Goal: Task Accomplishment & Management: Use online tool/utility

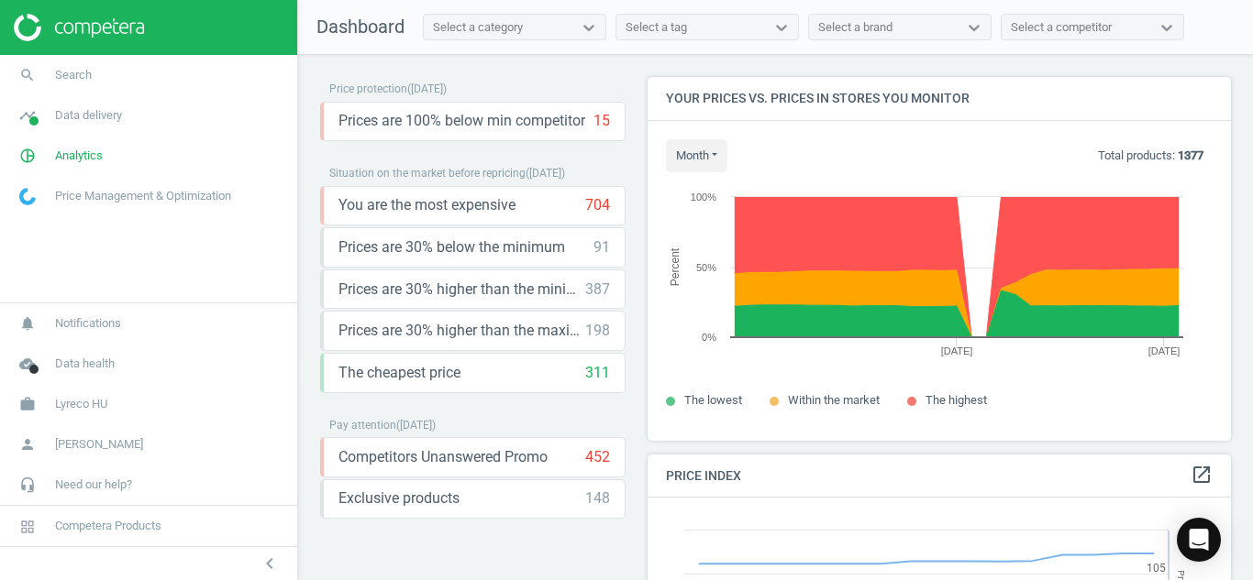
scroll to position [450, 598]
click at [17, 80] on icon "search" at bounding box center [27, 75] width 35 height 35
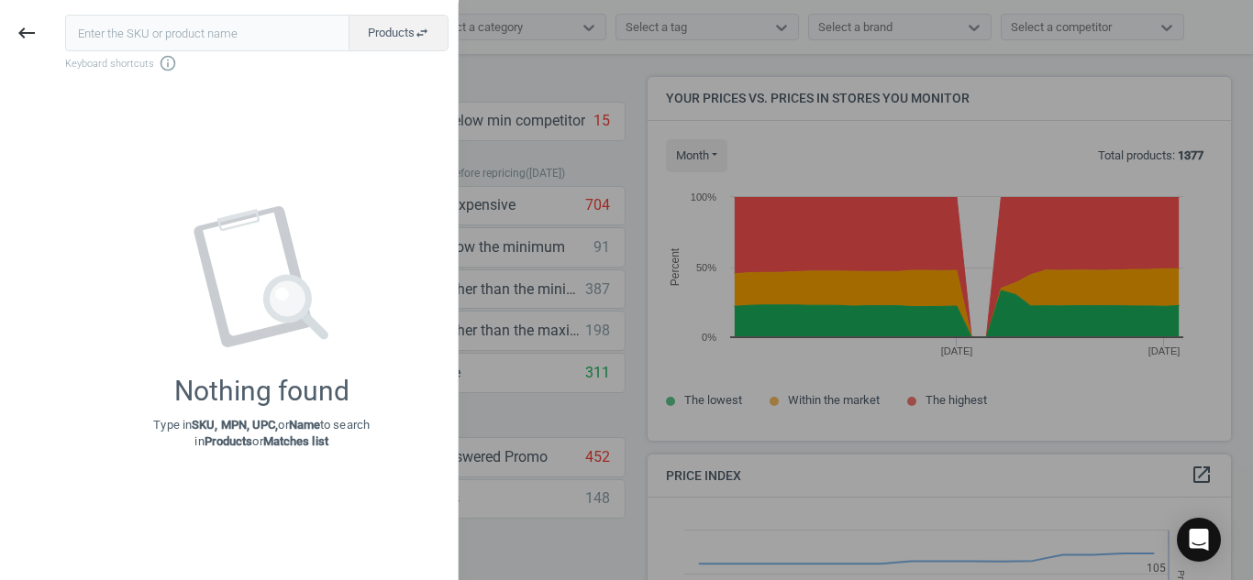
type input "6652616"
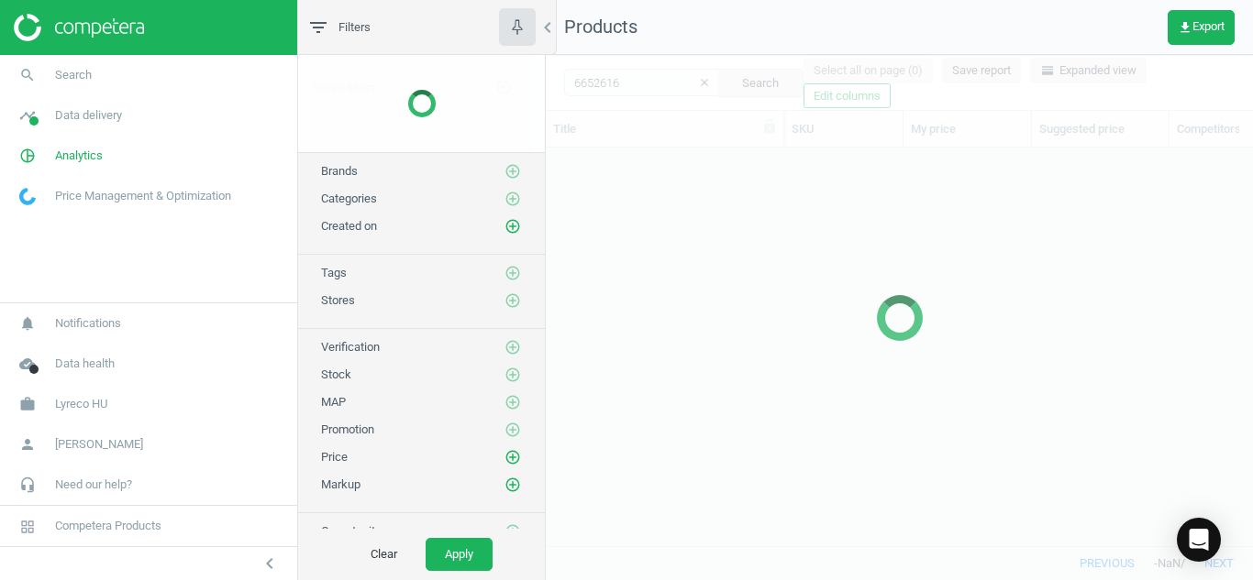
scroll to position [370, 693]
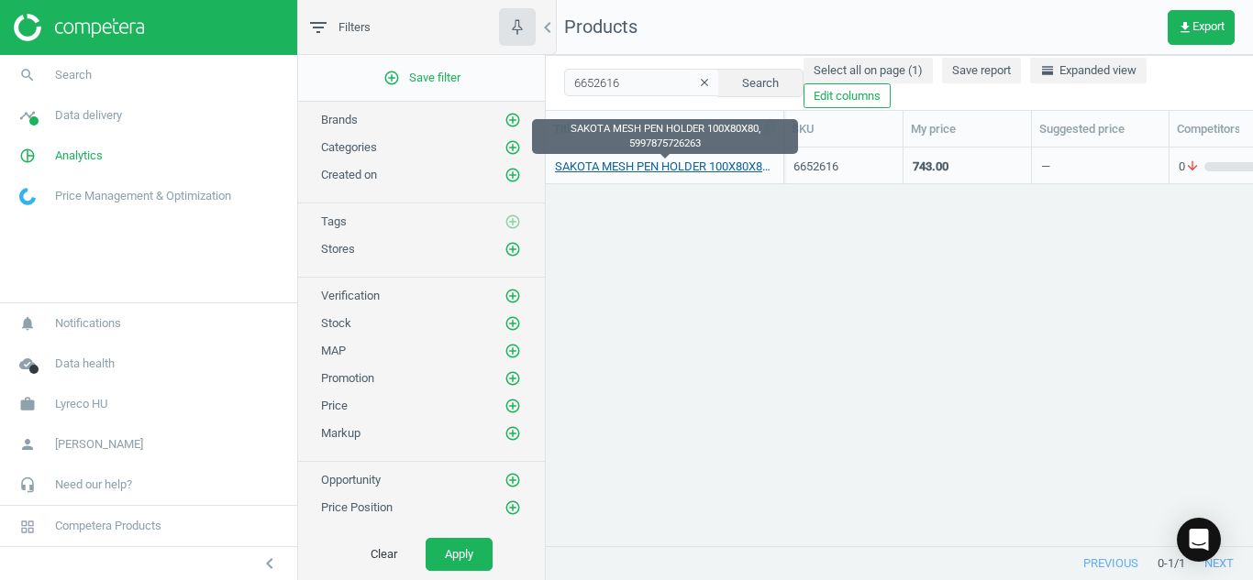
click at [596, 167] on link "SAKOTA MESH PEN HOLDER 100X80X80, 5997875726263" at bounding box center [664, 167] width 219 height 17
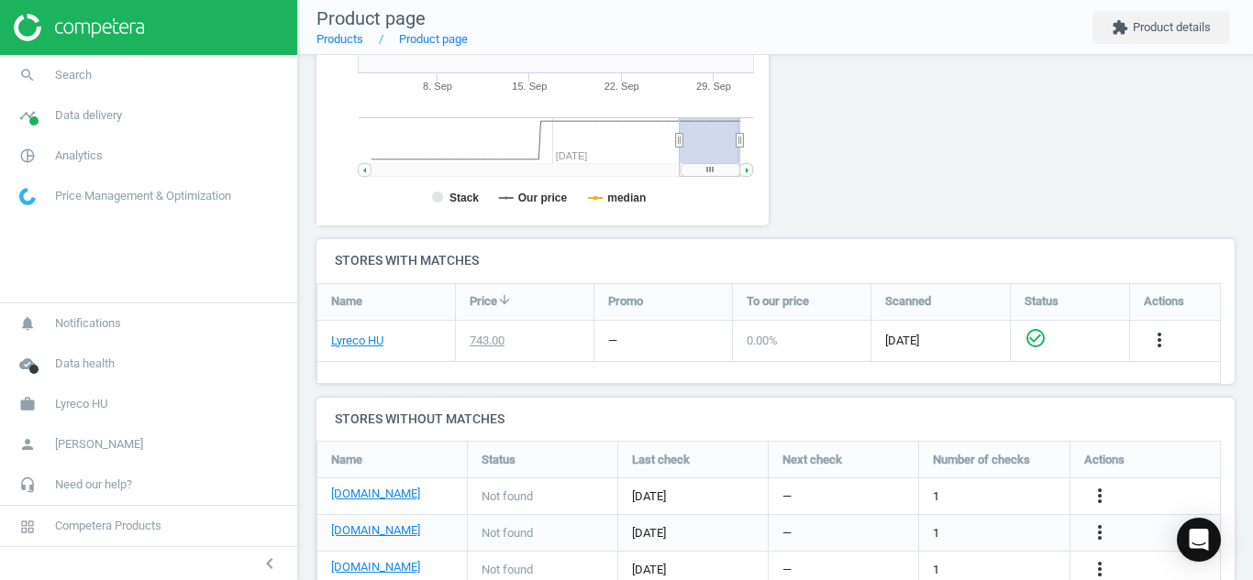
scroll to position [514, 0]
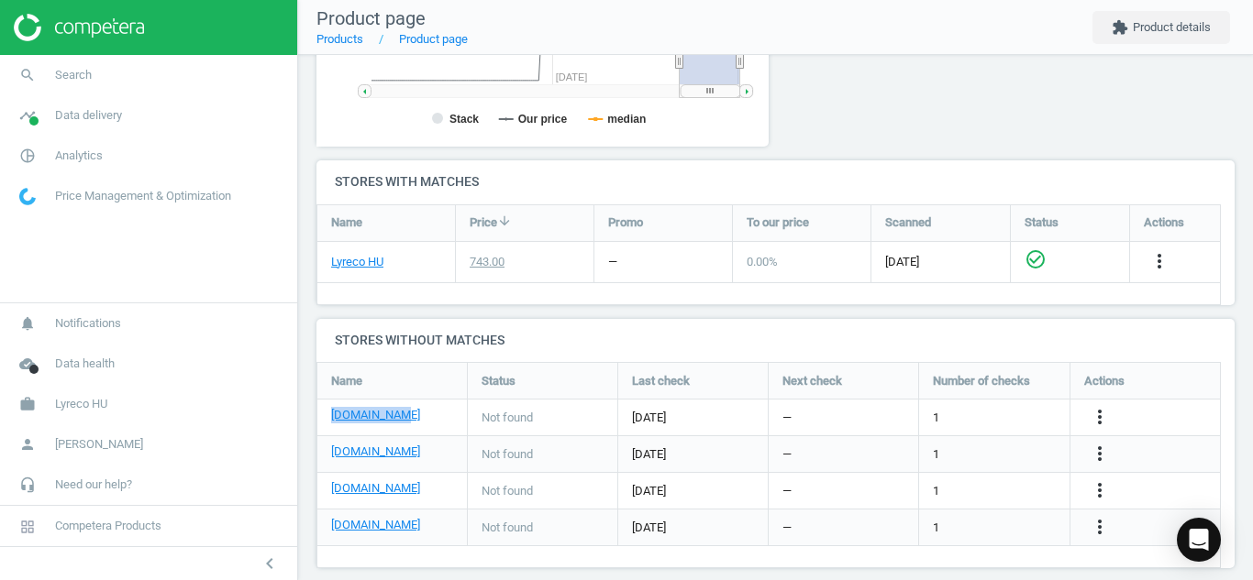
drag, startPoint x: 406, startPoint y: 412, endPoint x: 323, endPoint y: 414, distance: 83.5
click at [323, 414] on div "[DOMAIN_NAME]" at bounding box center [391, 418] width 149 height 36
copy link "[DOMAIN_NAME]"
drag, startPoint x: 417, startPoint y: 454, endPoint x: 311, endPoint y: 449, distance: 106.5
click at [311, 449] on div "SAKOTA MESH PEN HOLDER 100X80X80, 5997875726263 sku : 6652616 upc : 59978757262…" at bounding box center [775, 71] width 955 height 1060
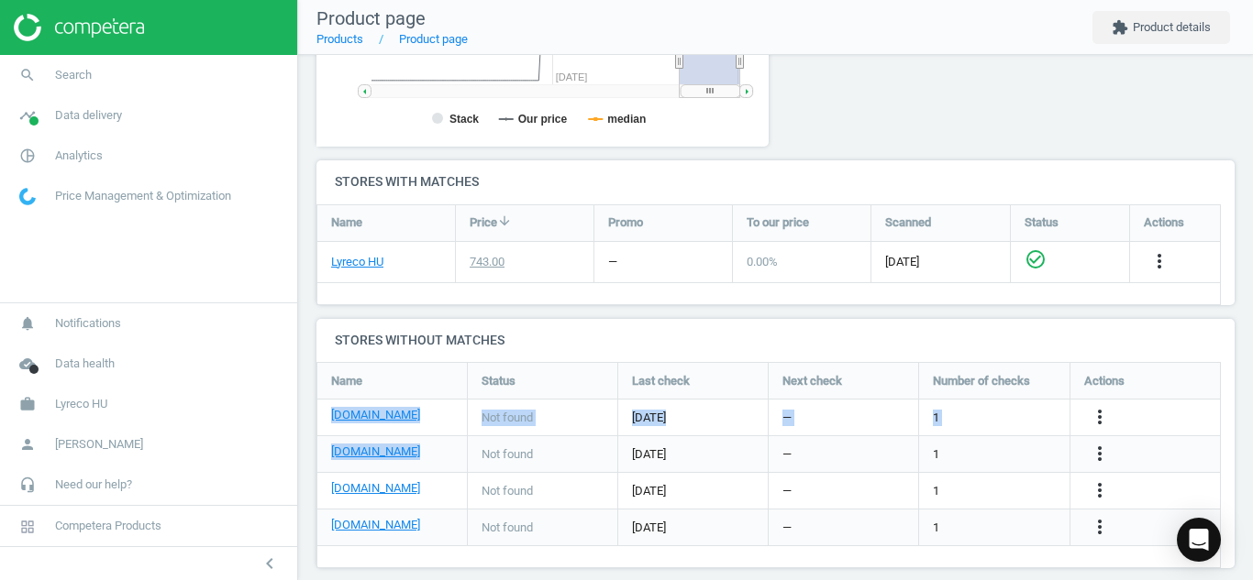
copy div "[DOMAIN_NAME] Not found [DATE] — 1 more_vert [DOMAIN_NAME]"
click at [442, 460] on div "[DOMAIN_NAME]" at bounding box center [392, 454] width 122 height 21
drag, startPoint x: 409, startPoint y: 448, endPoint x: 331, endPoint y: 456, distance: 78.3
click at [331, 456] on div "[DOMAIN_NAME]" at bounding box center [392, 454] width 122 height 21
copy link "[DOMAIN_NAME]"
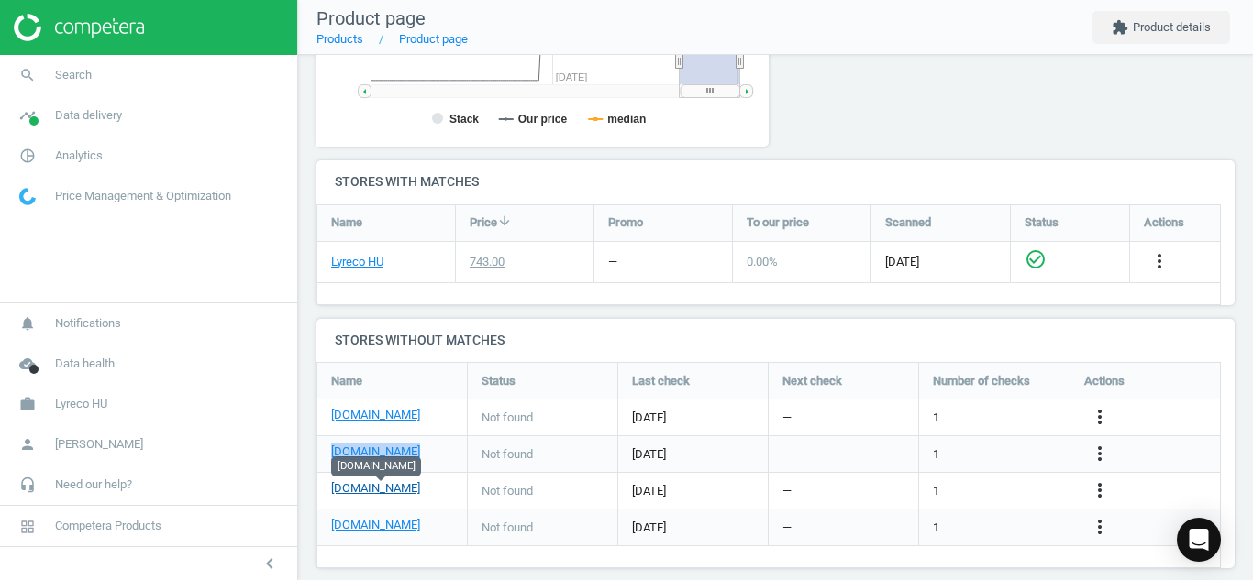
drag, startPoint x: 447, startPoint y: 486, endPoint x: 331, endPoint y: 491, distance: 116.5
click at [331, 491] on div "[DOMAIN_NAME]" at bounding box center [392, 491] width 122 height 21
copy link "[DOMAIN_NAME]"
drag, startPoint x: 397, startPoint y: 531, endPoint x: 326, endPoint y: 533, distance: 71.5
click at [326, 533] on div "[DOMAIN_NAME]" at bounding box center [391, 528] width 149 height 36
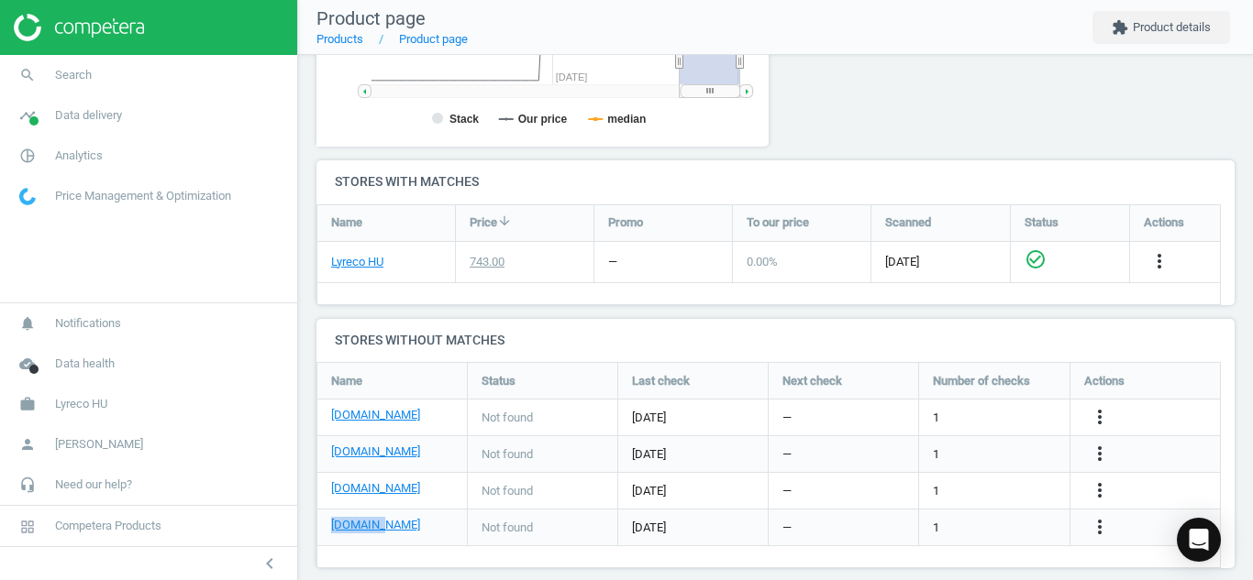
copy link "[DOMAIN_NAME]"
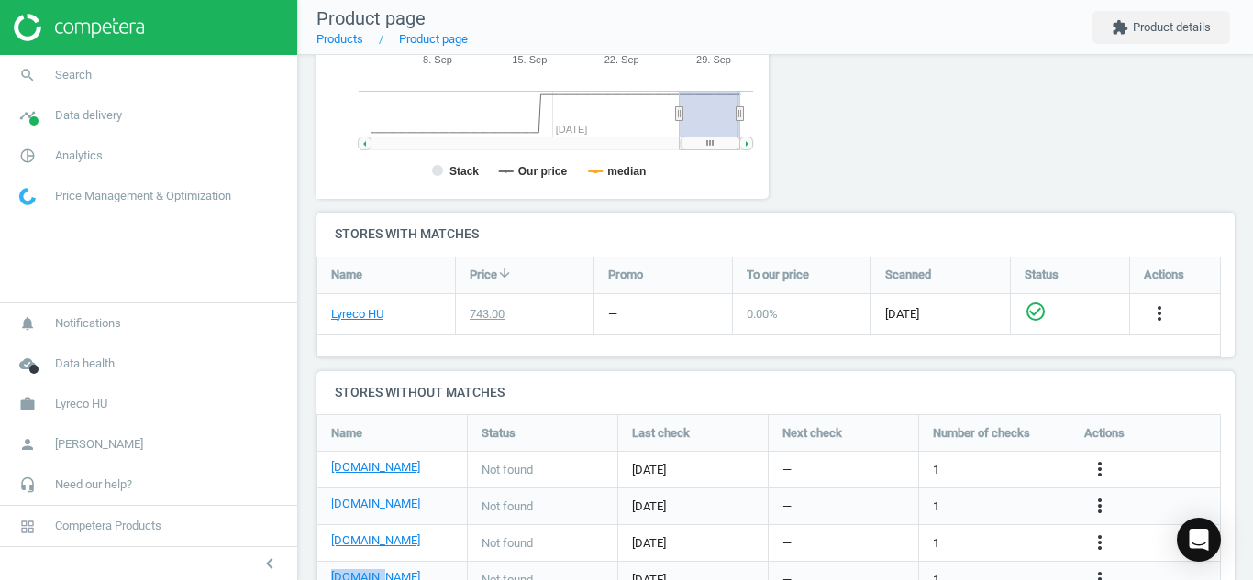
scroll to position [510, 0]
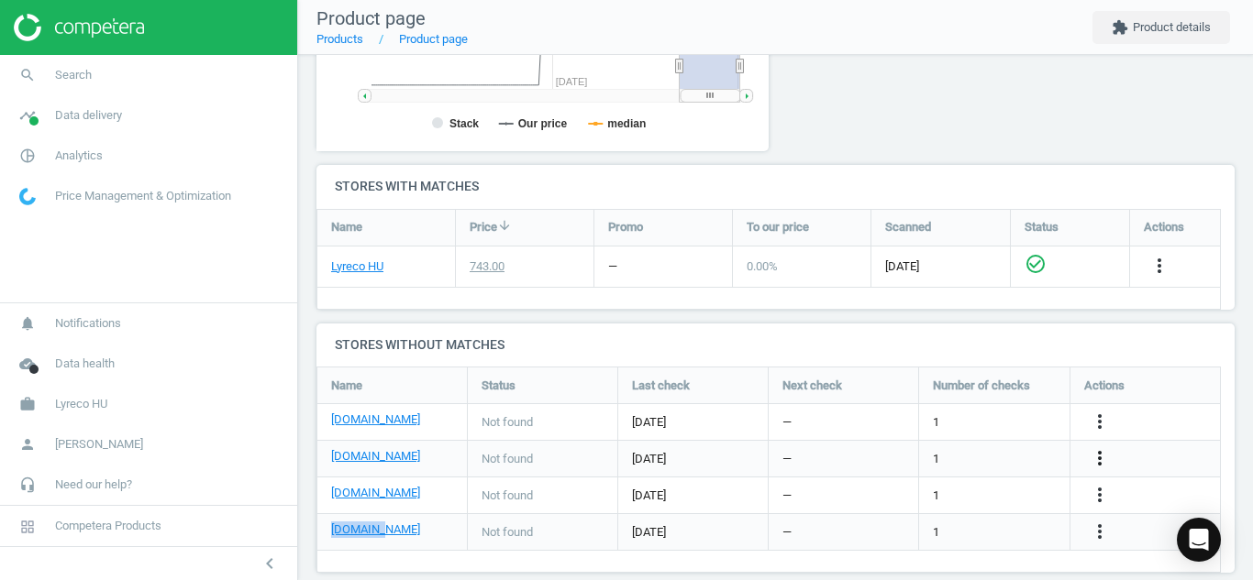
click at [1098, 463] on icon "more_vert" at bounding box center [1099, 458] width 22 height 22
click at [897, 460] on link "Edit URL/product option" at bounding box center [956, 459] width 251 height 28
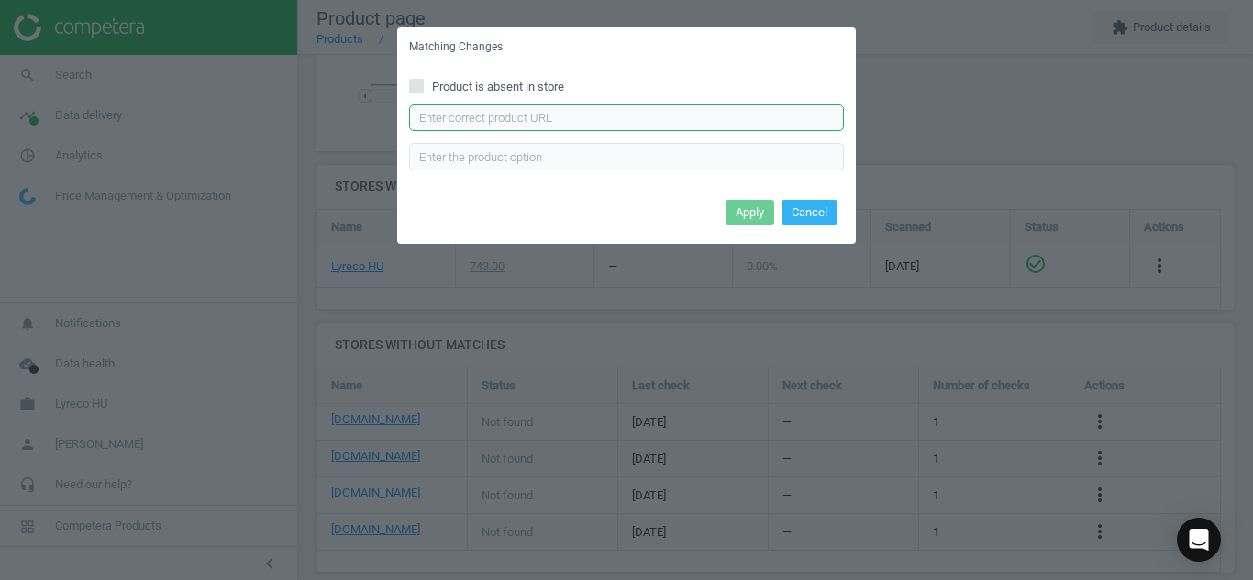
click at [687, 127] on input "text" at bounding box center [626, 119] width 435 height 28
paste input "[URL][DOMAIN_NAME][PERSON_NAME]"
type input "[URL][DOMAIN_NAME][PERSON_NAME]"
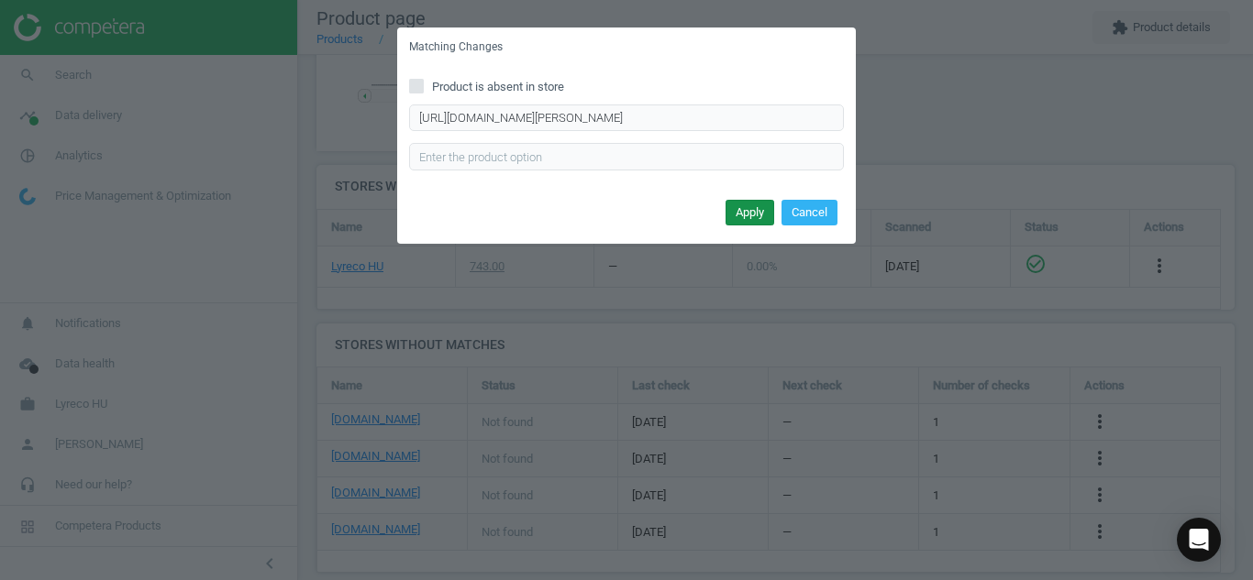
click at [751, 215] on button "Apply" at bounding box center [749, 213] width 49 height 26
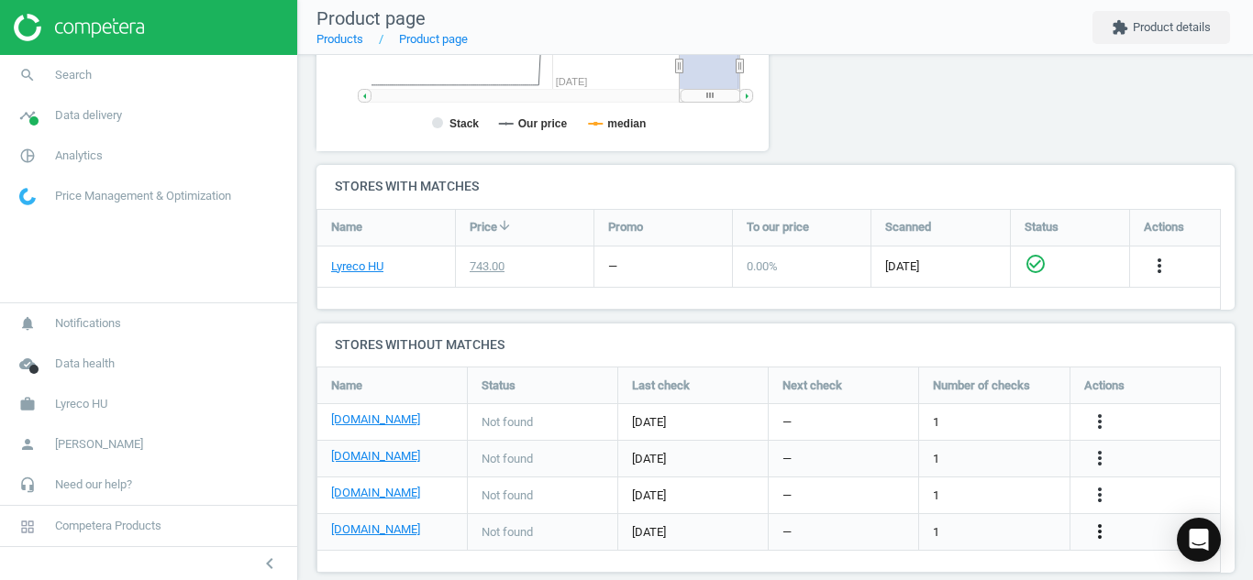
click at [1106, 533] on icon "more_vert" at bounding box center [1099, 532] width 22 height 22
click at [967, 523] on link "Edit URL/product option" at bounding box center [956, 532] width 251 height 28
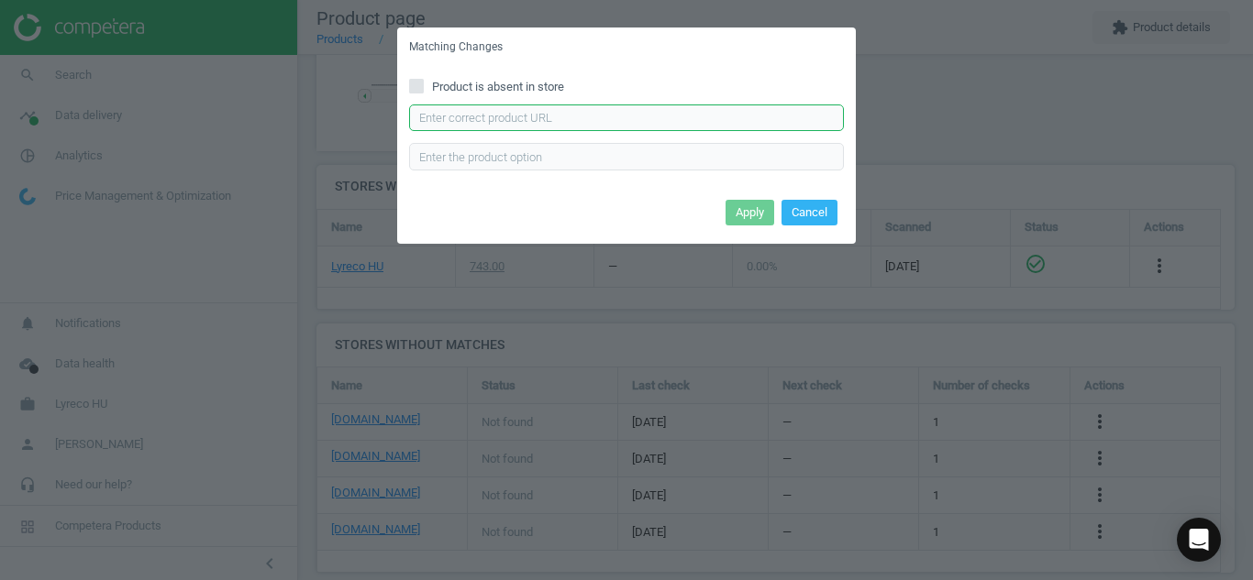
click at [718, 118] on input "text" at bounding box center [626, 119] width 435 height 28
paste input "[URL][DOMAIN_NAME][PERSON_NAME][PERSON_NAME]"
type input "[URL][DOMAIN_NAME][PERSON_NAME][PERSON_NAME]"
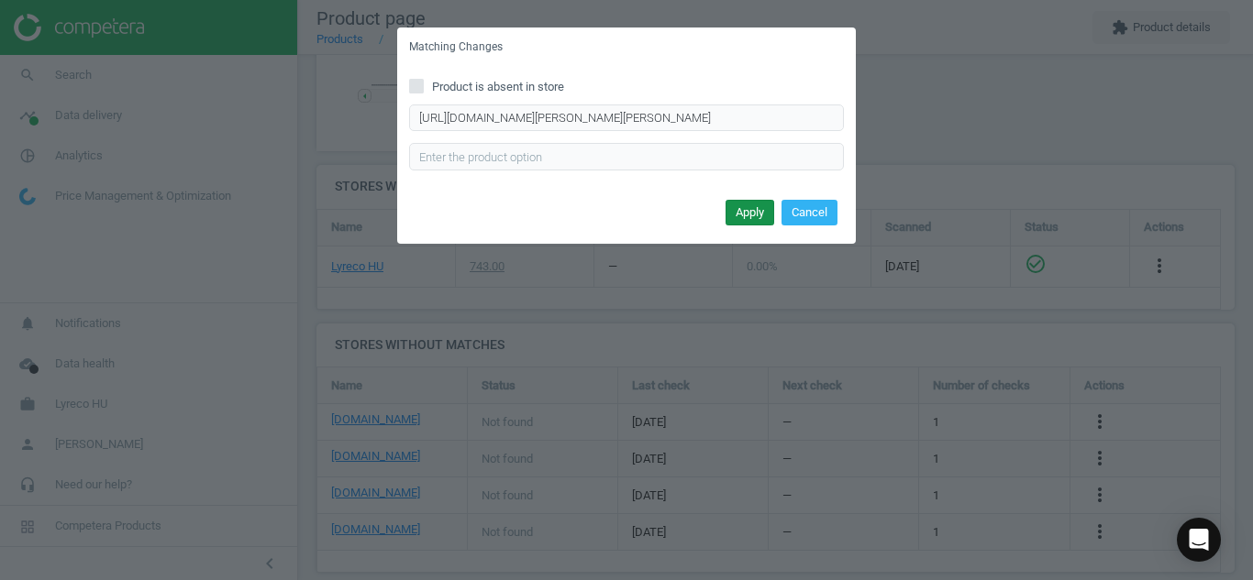
click at [747, 216] on button "Apply" at bounding box center [749, 213] width 49 height 26
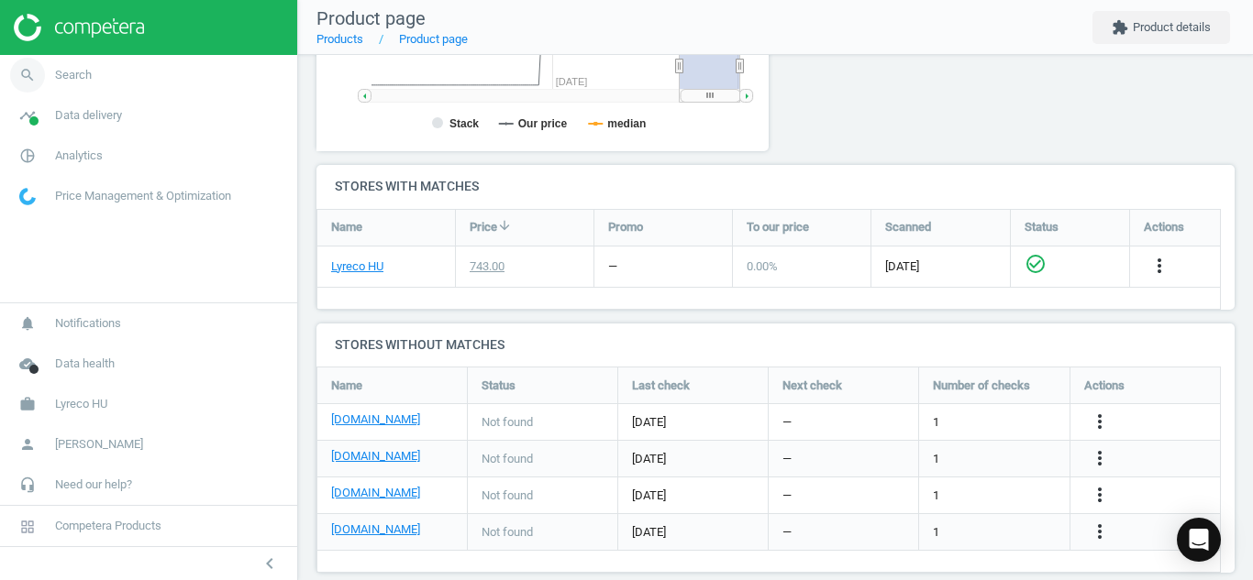
click at [31, 76] on icon "search" at bounding box center [27, 75] width 35 height 35
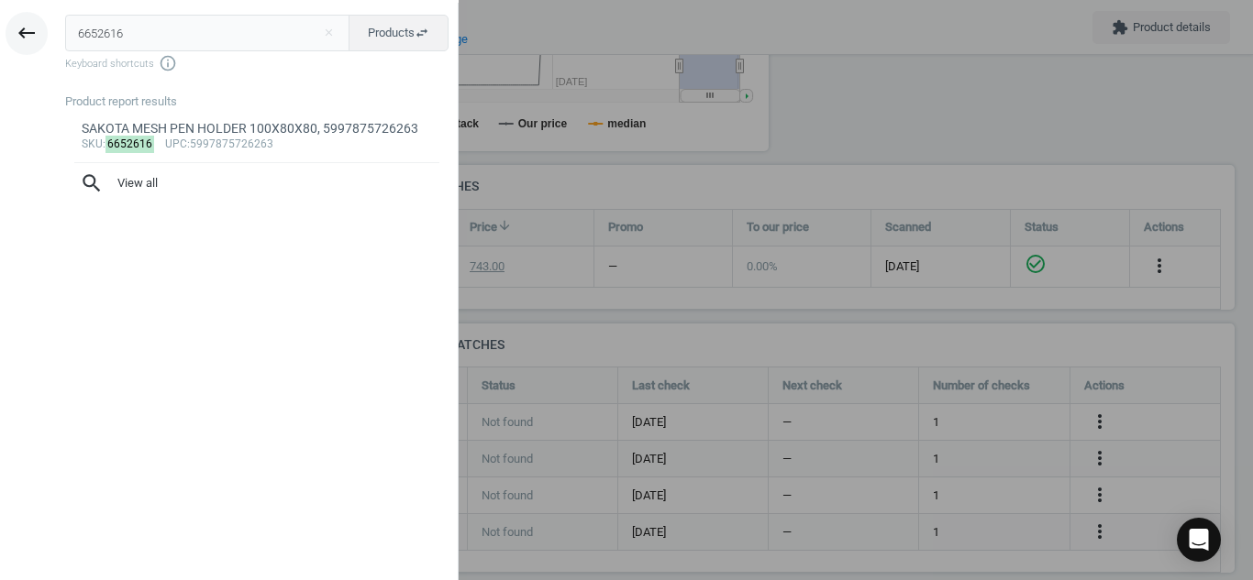
drag, startPoint x: 160, startPoint y: 43, endPoint x: 19, endPoint y: 47, distance: 140.3
click at [19, 47] on div "keyboard_backspace 6652616 close Products swap_horiz Keyboard shortcuts info_ou…" at bounding box center [229, 293] width 458 height 580
type input "7341026"
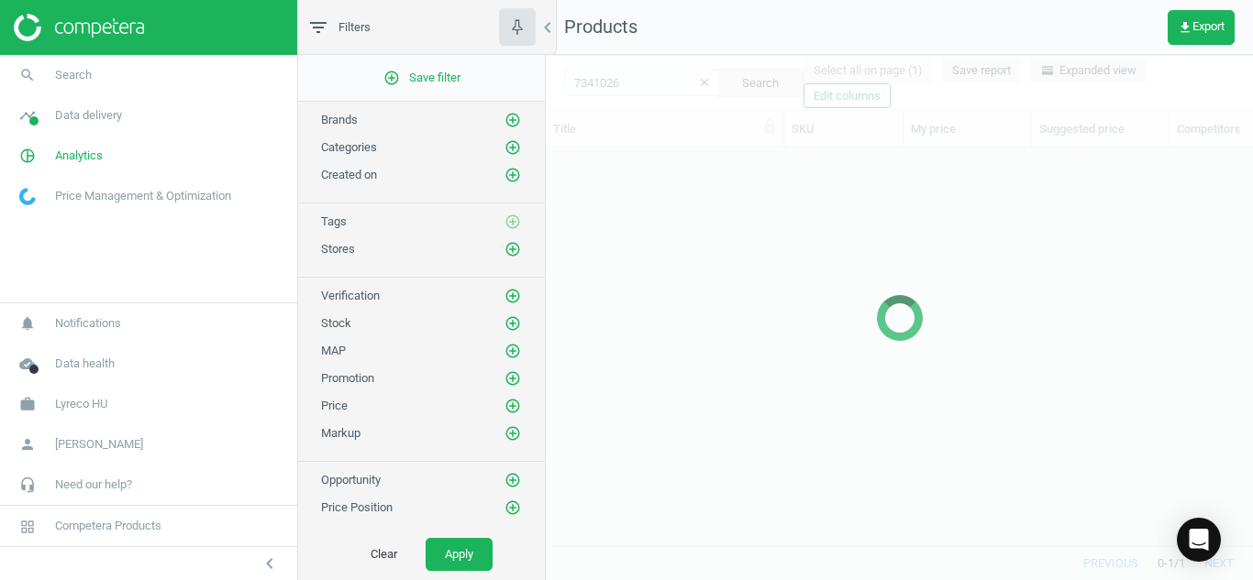
scroll to position [370, 693]
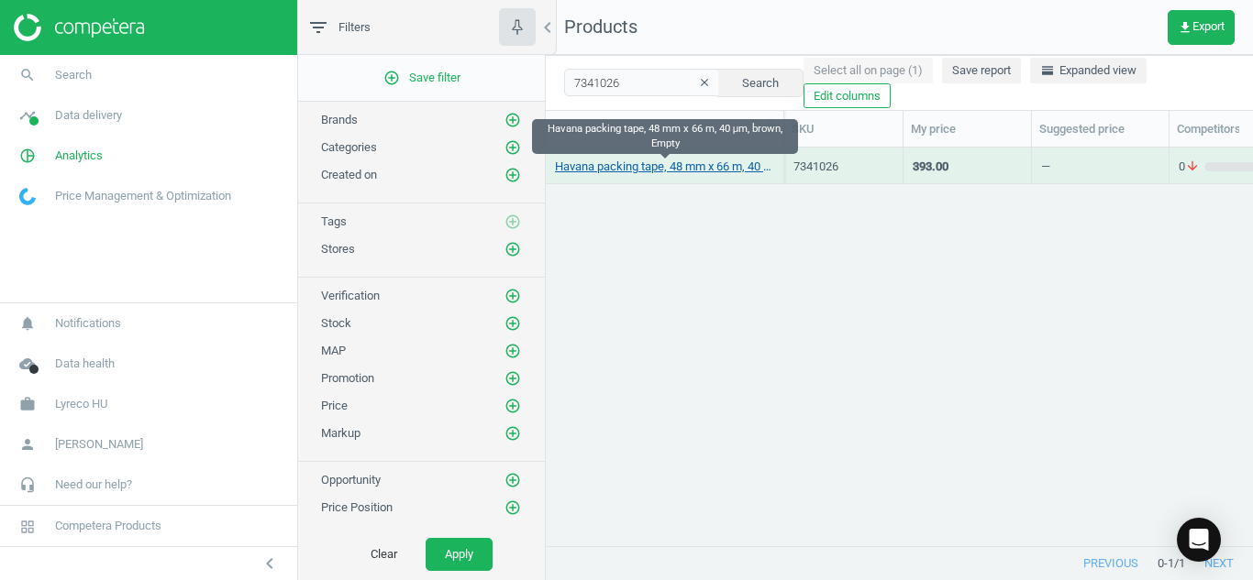
click at [637, 165] on link "Havana packing tape, 48 mm x 66 m, 40 μm, brown, Empty" at bounding box center [664, 167] width 219 height 17
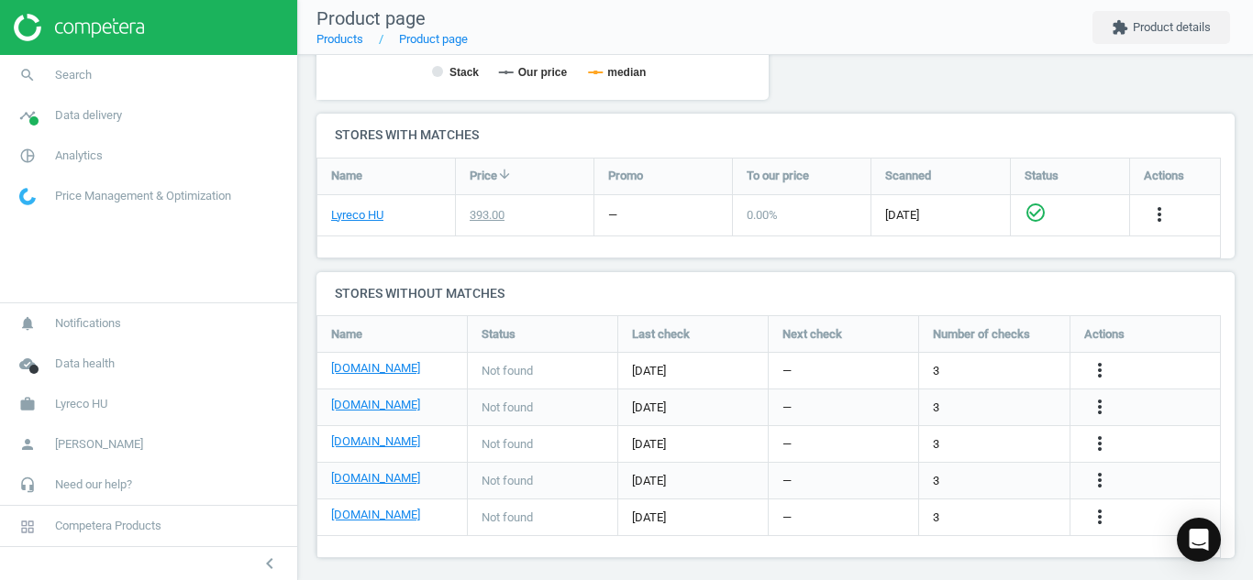
scroll to position [555, 0]
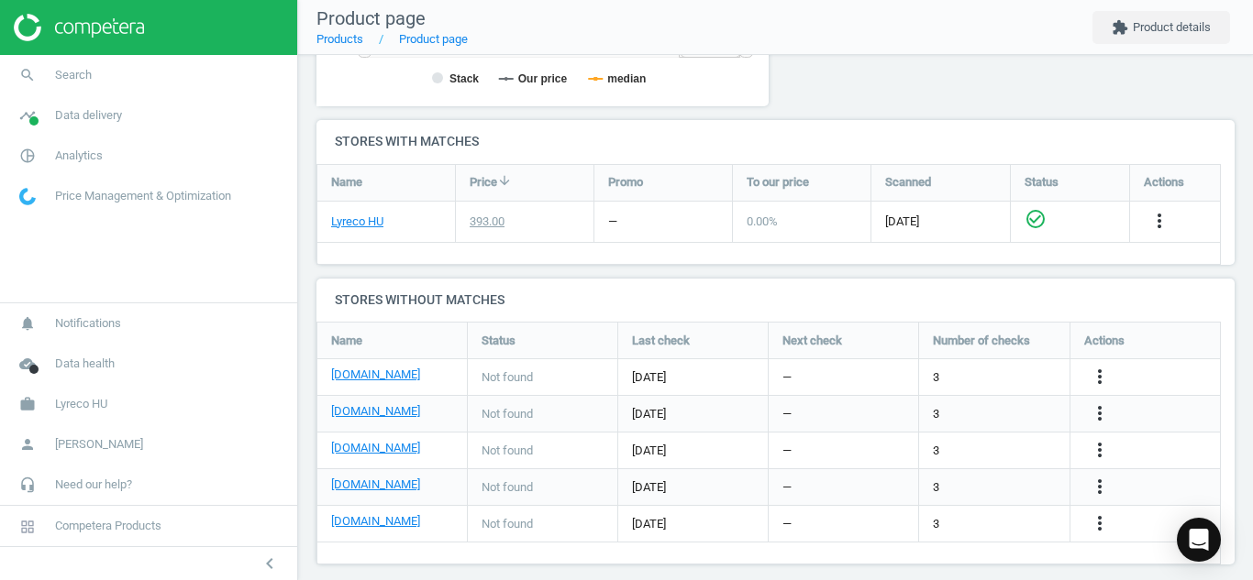
drag, startPoint x: 419, startPoint y: 414, endPoint x: 323, endPoint y: 416, distance: 96.3
click at [323, 416] on div "[DOMAIN_NAME]" at bounding box center [391, 414] width 149 height 36
copy link "[DOMAIN_NAME]"
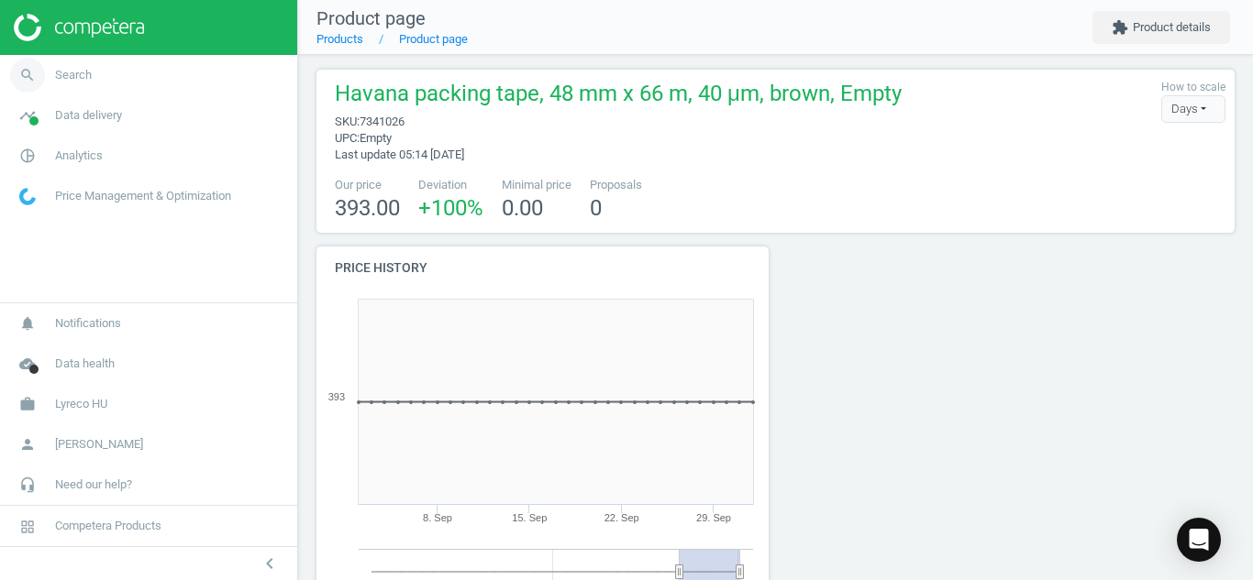
scroll to position [0, 0]
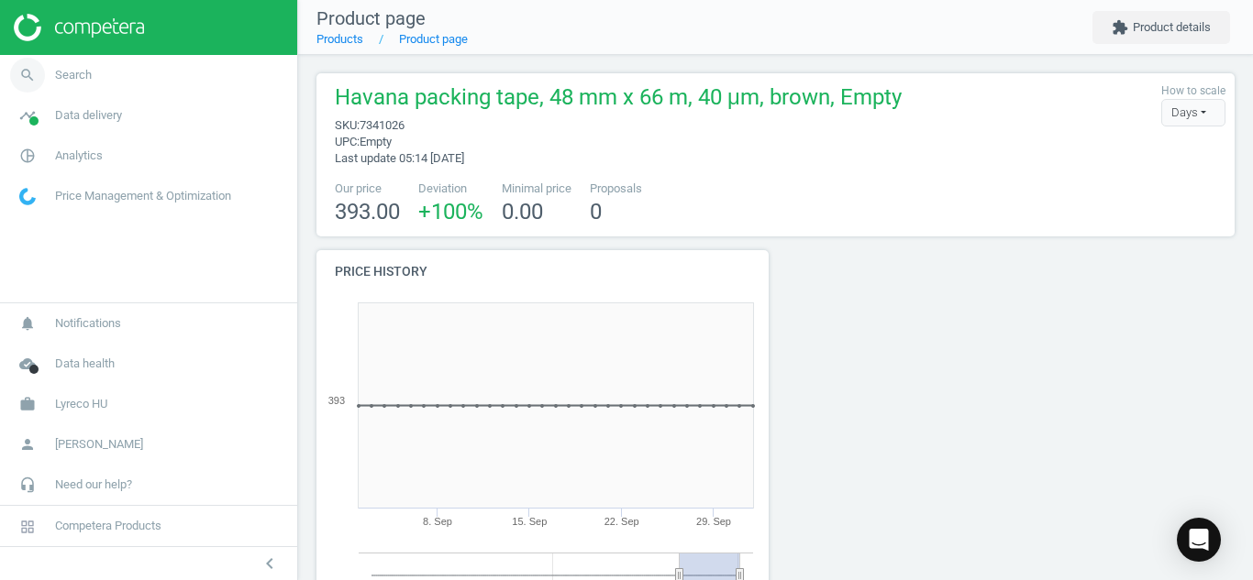
click at [35, 81] on icon "search" at bounding box center [27, 75] width 35 height 35
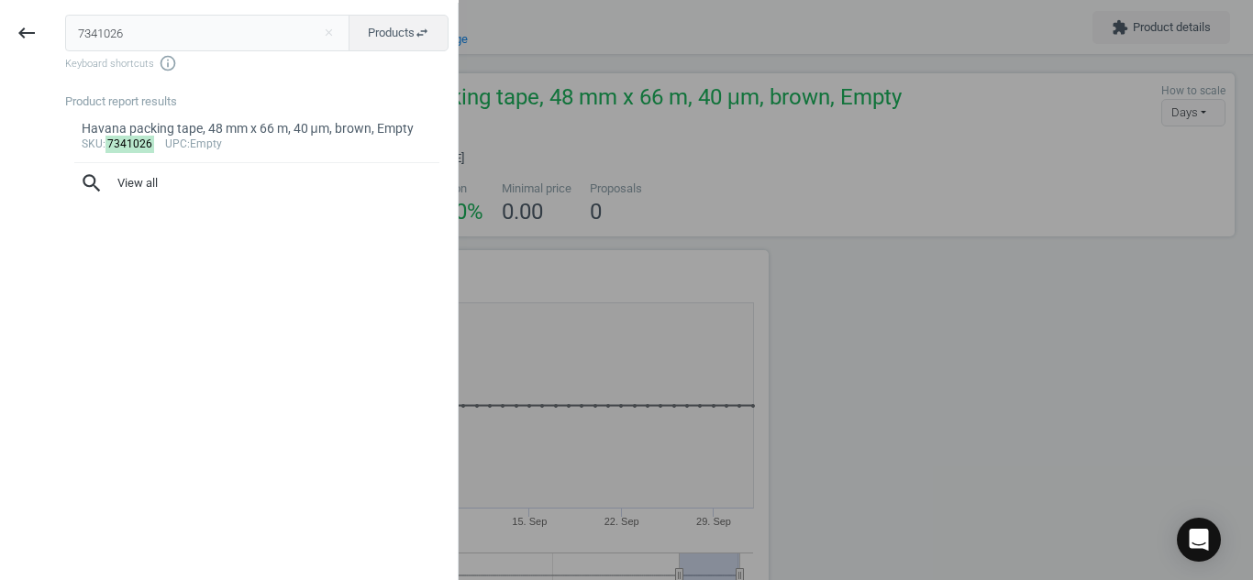
click at [122, 40] on input "7341026" at bounding box center [207, 33] width 285 height 37
drag, startPoint x: 122, startPoint y: 40, endPoint x: 0, endPoint y: 44, distance: 122.0
click at [0, 44] on div "keyboard_backspace 7341026 close Products swap_horiz Keyboard shortcuts info_ou…" at bounding box center [229, 293] width 458 height 580
type input "1492494"
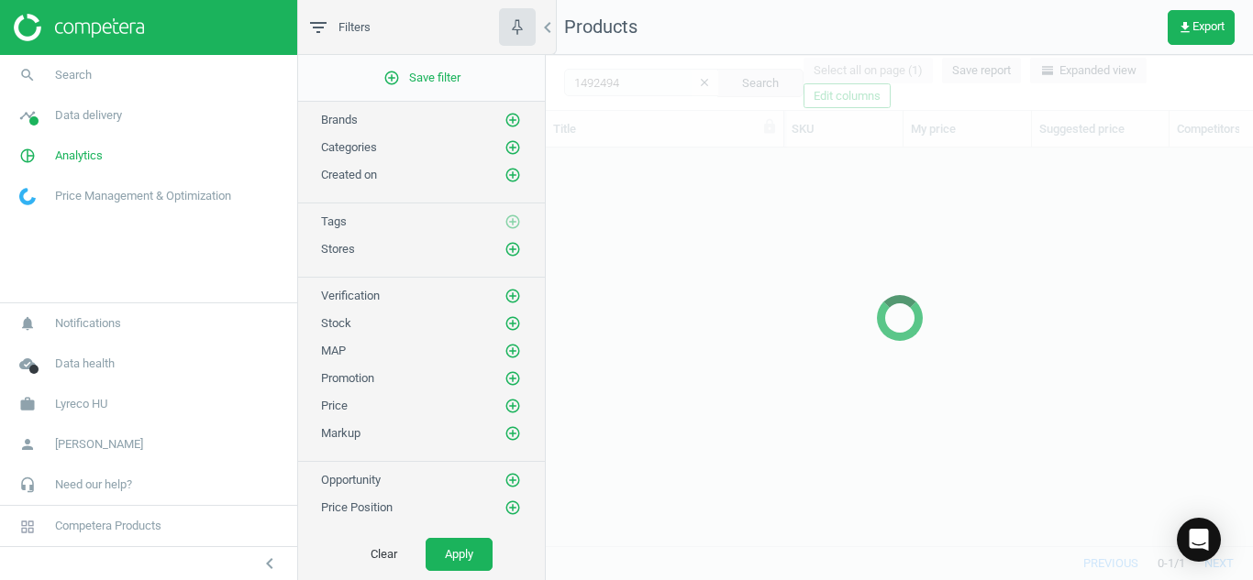
scroll to position [370, 693]
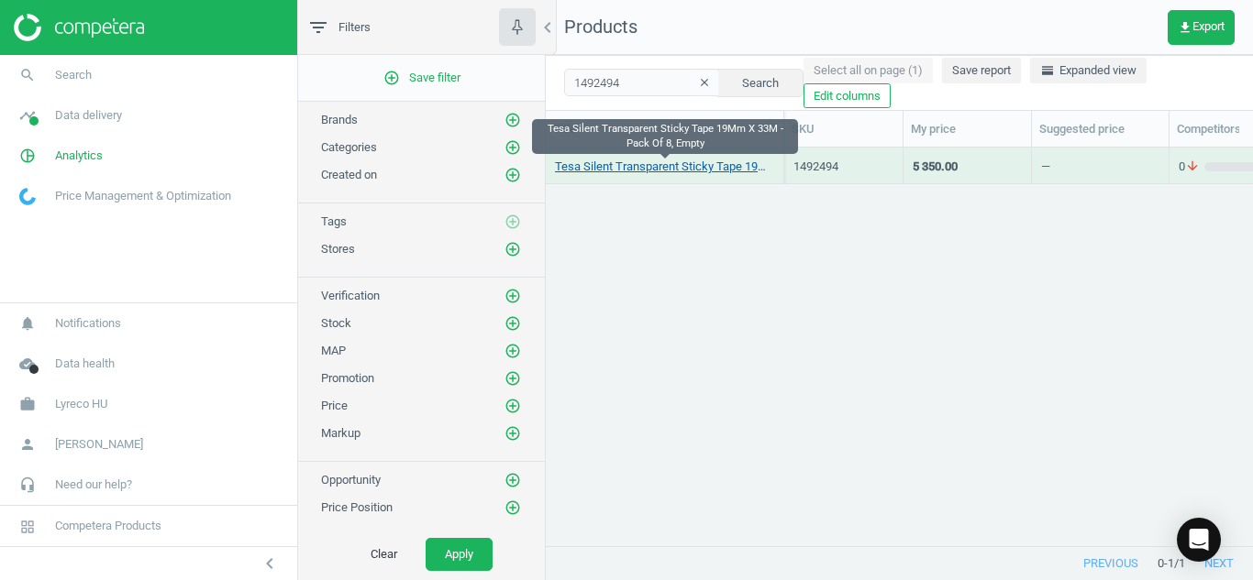
click at [698, 174] on link "Tesa Silent Transparent Sticky Tape 19Mm X 33M - Pack Of 8, Empty" at bounding box center [664, 167] width 219 height 17
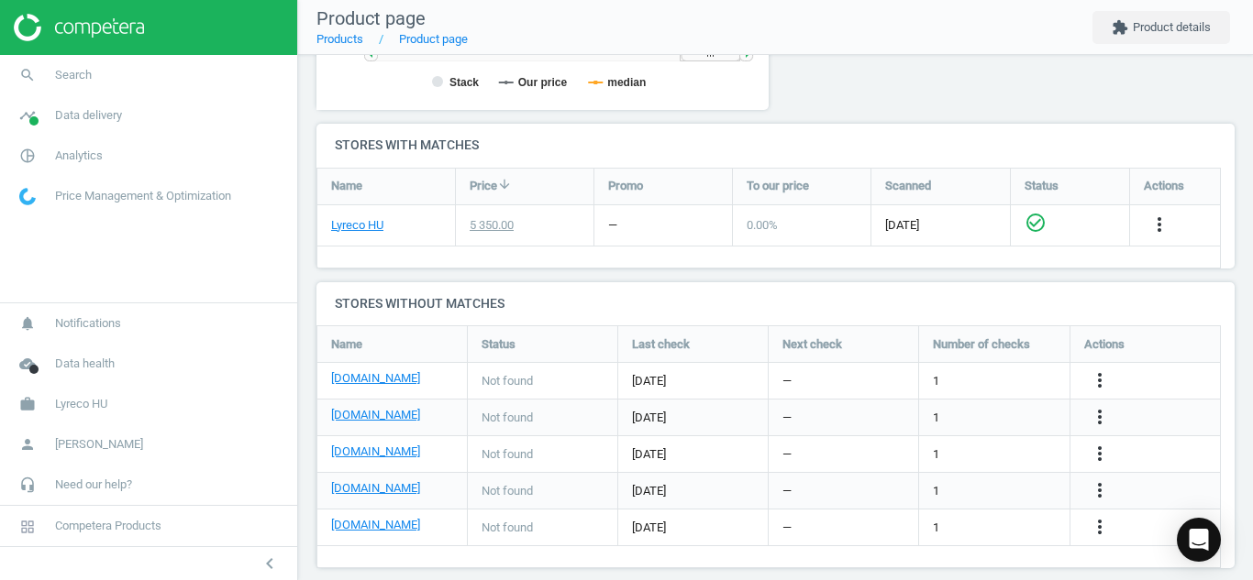
scroll to position [571, 0]
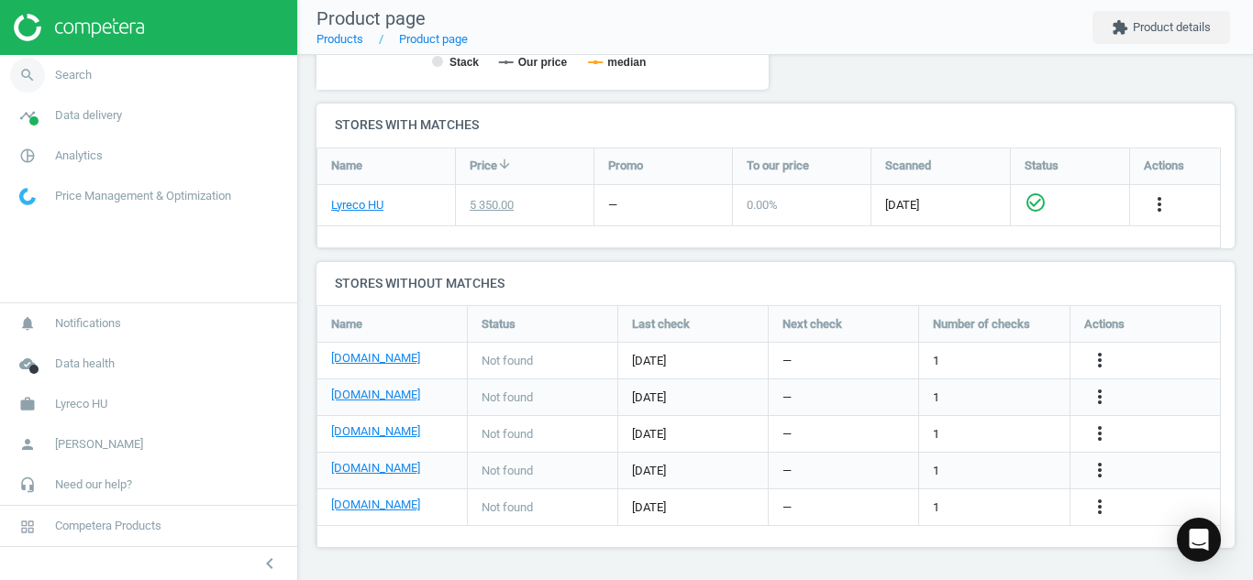
click at [17, 68] on icon "search" at bounding box center [27, 75] width 35 height 35
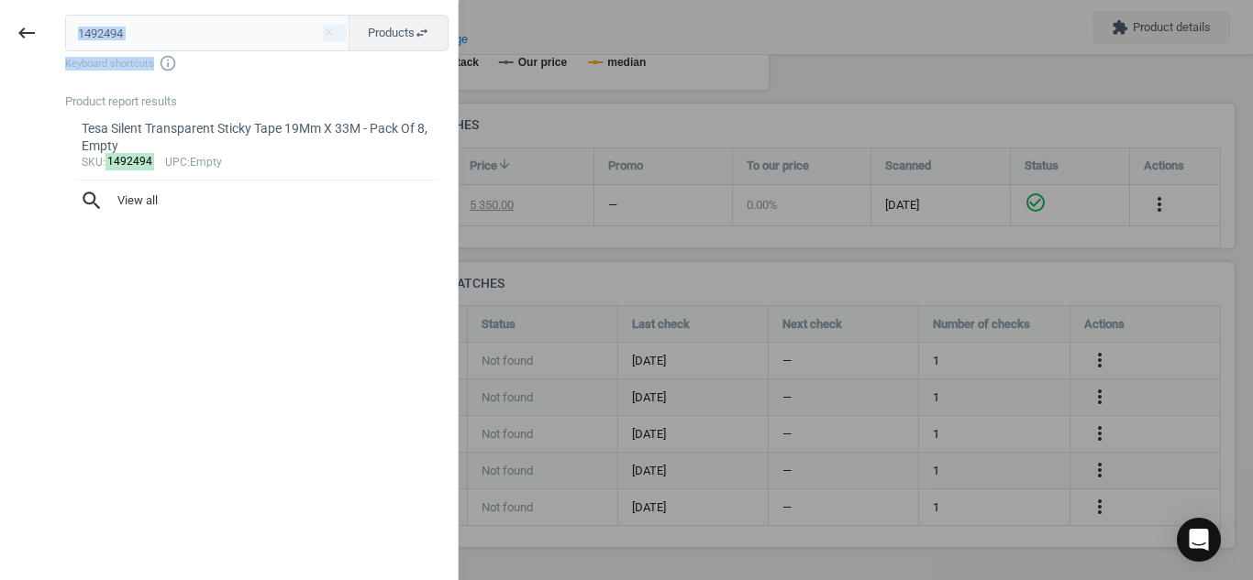
drag, startPoint x: 208, startPoint y: 63, endPoint x: 201, endPoint y: 39, distance: 25.8
click at [201, 39] on div "1492494 close Products swap_horiz Keyboard shortcuts info_outline" at bounding box center [261, 44] width 392 height 58
drag, startPoint x: 201, startPoint y: 39, endPoint x: 0, endPoint y: 31, distance: 201.0
click at [0, 31] on div "keyboard_backspace 1492494 close Products swap_horiz Keyboard shortcuts info_ou…" at bounding box center [229, 293] width 458 height 580
paste input "9373337"
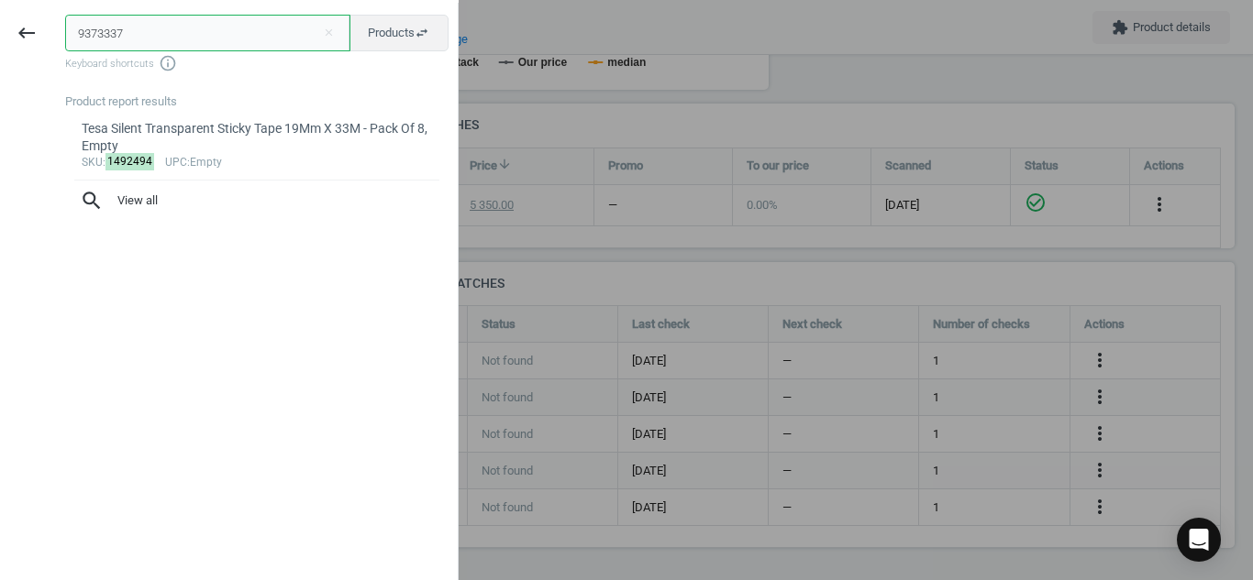
type input "9373337"
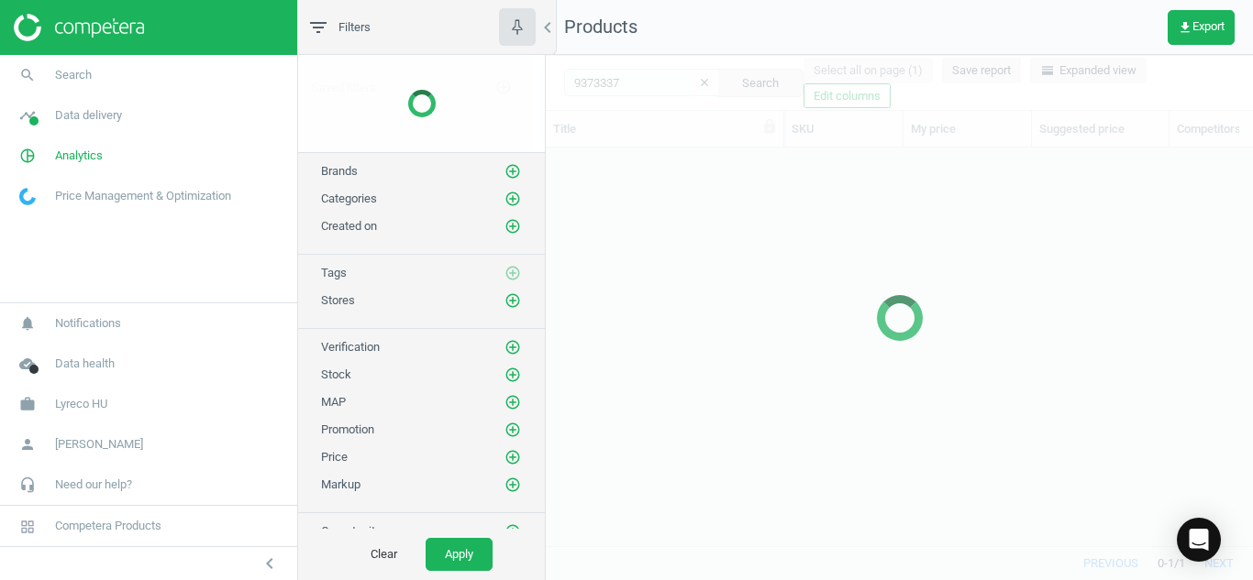
scroll to position [370, 693]
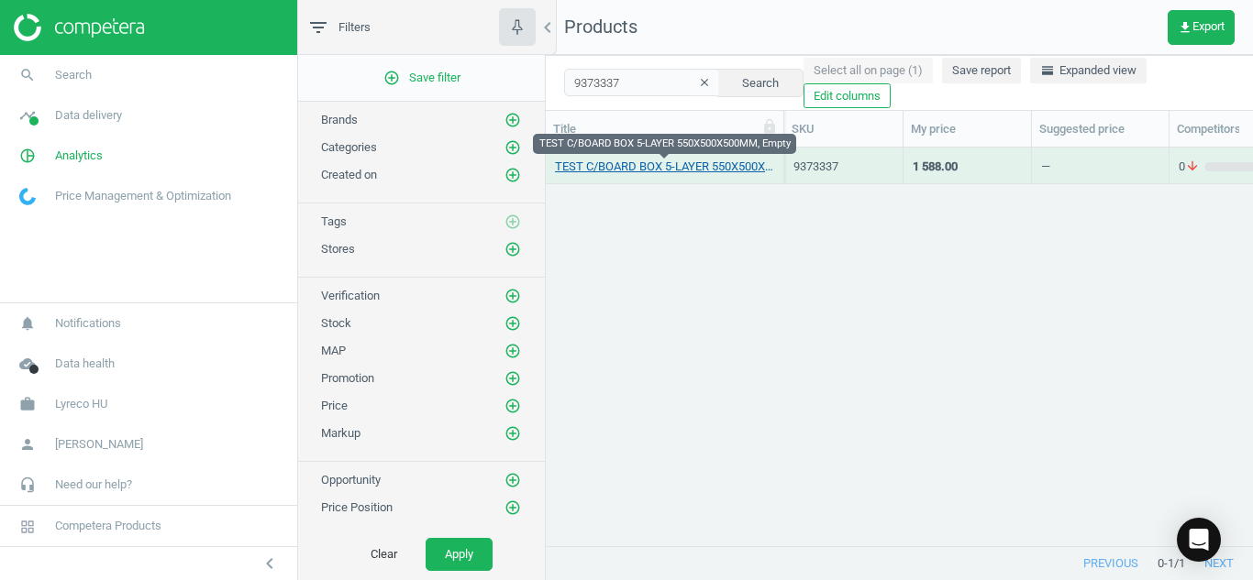
click at [607, 163] on link "TEST C/BOARD BOX 5-LAYER 550X500X500MM, Empty" at bounding box center [664, 167] width 219 height 17
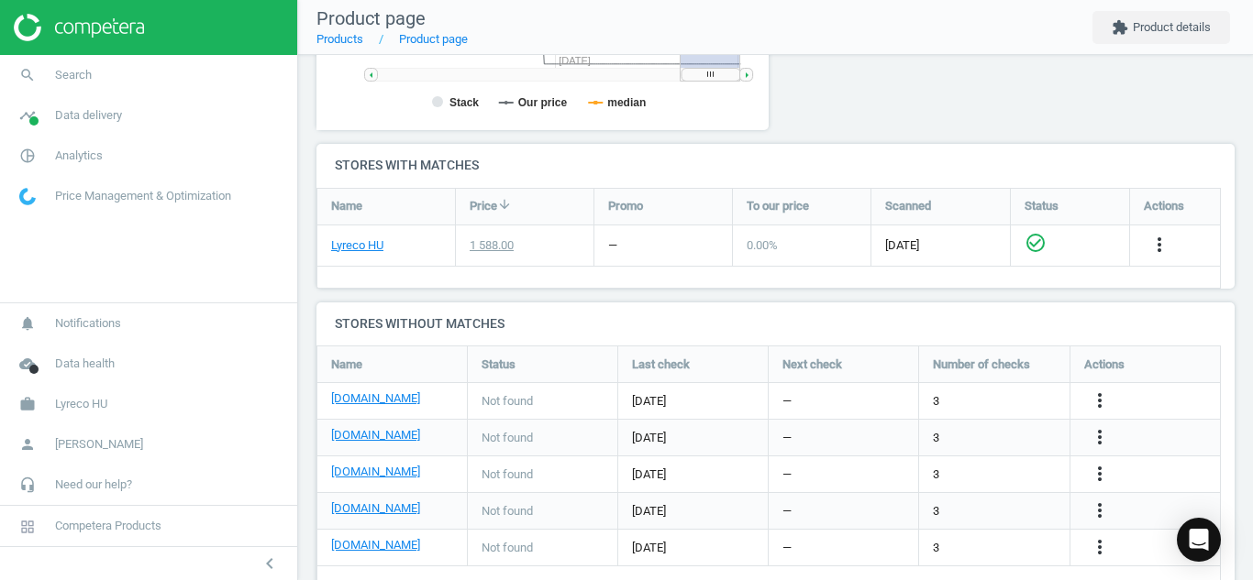
scroll to position [571, 0]
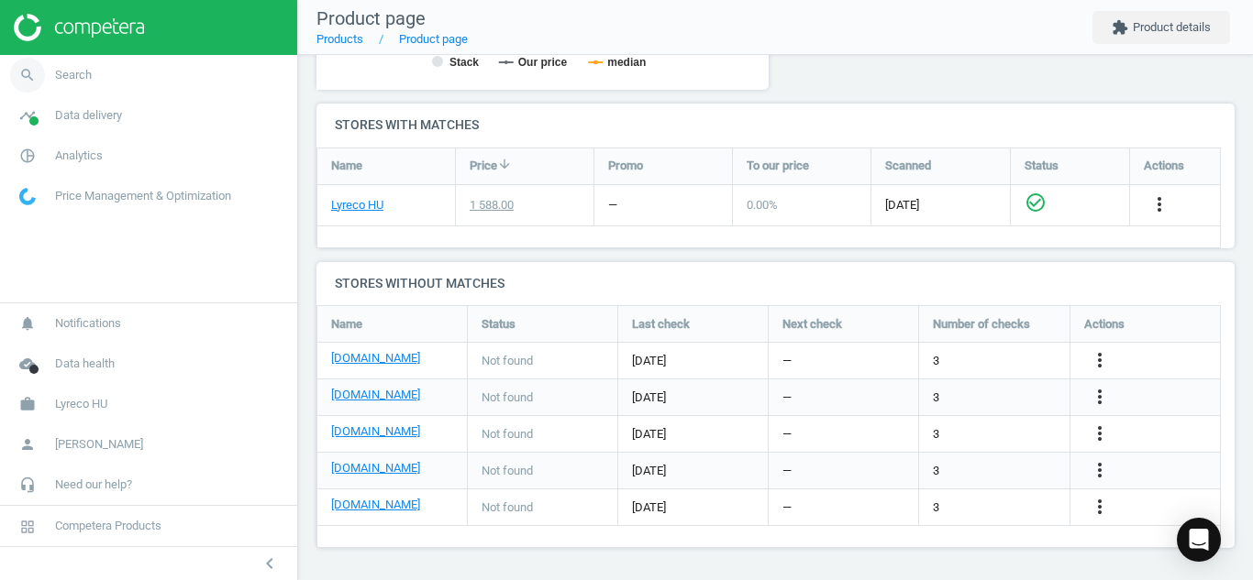
click at [24, 71] on icon "search" at bounding box center [27, 75] width 35 height 35
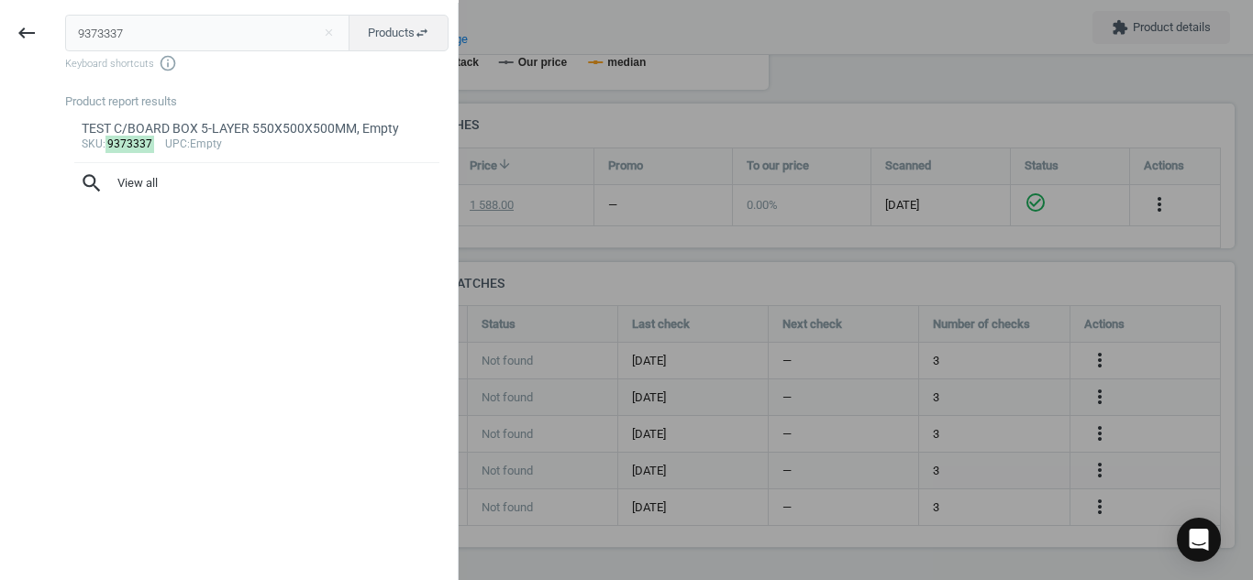
drag, startPoint x: 205, startPoint y: 30, endPoint x: 0, endPoint y: 55, distance: 206.9
click at [0, 55] on div "keyboard_backspace 9373337 close Products swap_horiz Keyboard shortcuts info_ou…" at bounding box center [229, 293] width 458 height 580
type input "7009063"
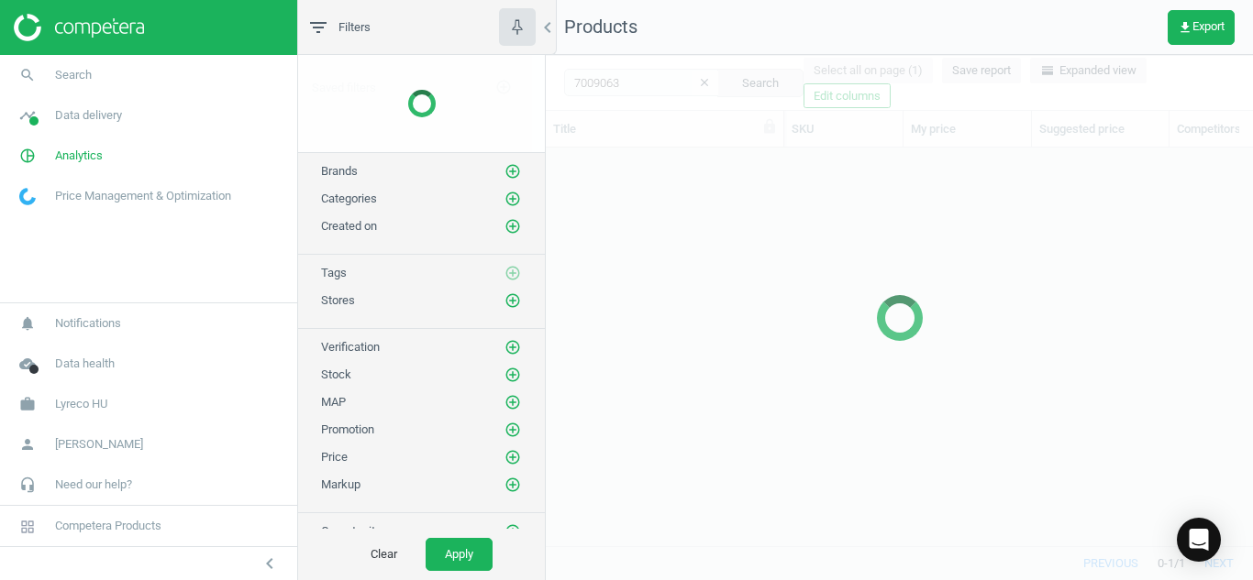
scroll to position [370, 693]
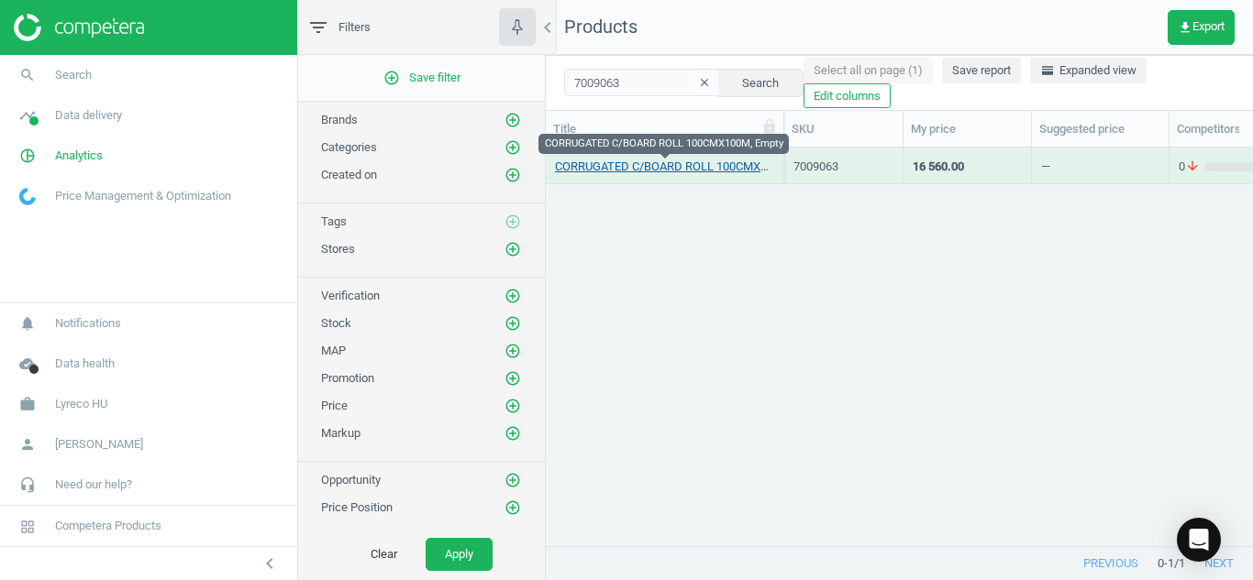
click at [669, 163] on link "CORRUGATED C/BOARD ROLL 100CMX100M, Empty" at bounding box center [664, 167] width 219 height 17
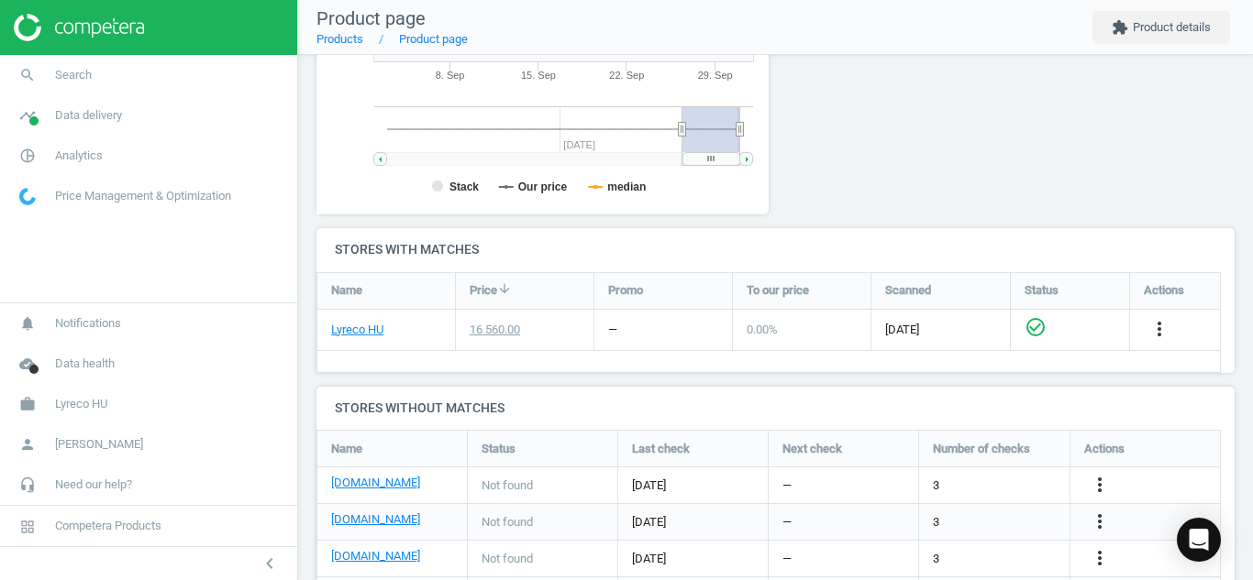
scroll to position [448, 0]
click at [1098, 484] on icon "more_vert" at bounding box center [1099, 483] width 22 height 22
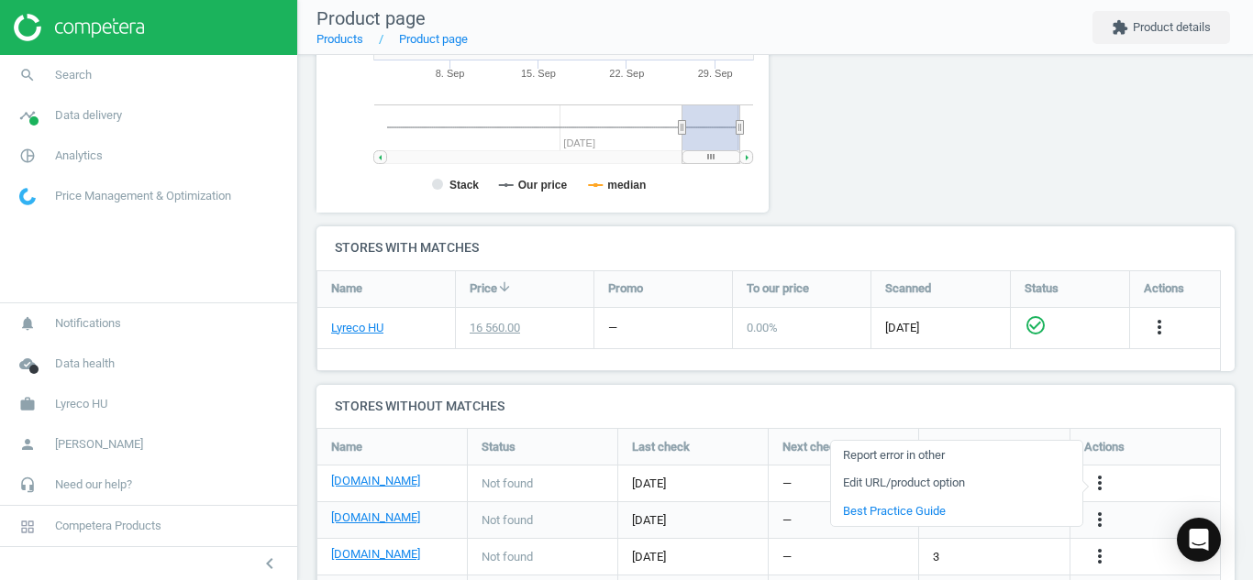
click at [960, 482] on link "Edit URL/product option" at bounding box center [956, 484] width 251 height 28
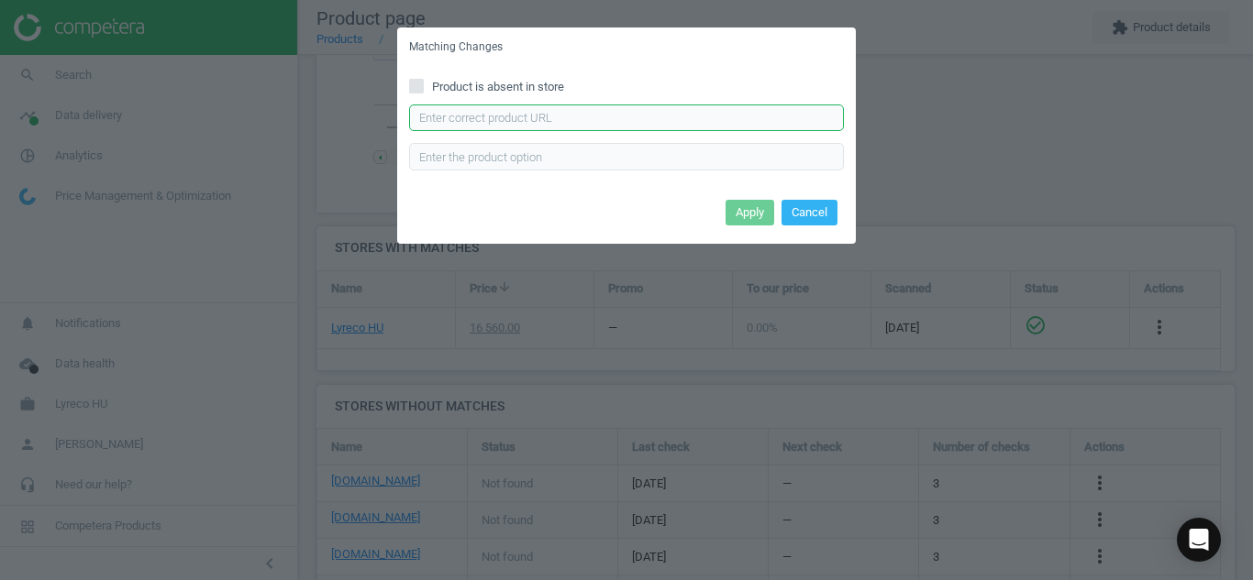
click at [648, 113] on input "text" at bounding box center [626, 119] width 435 height 28
paste input "[URL][DOMAIN_NAME]"
type input "[URL][DOMAIN_NAME]"
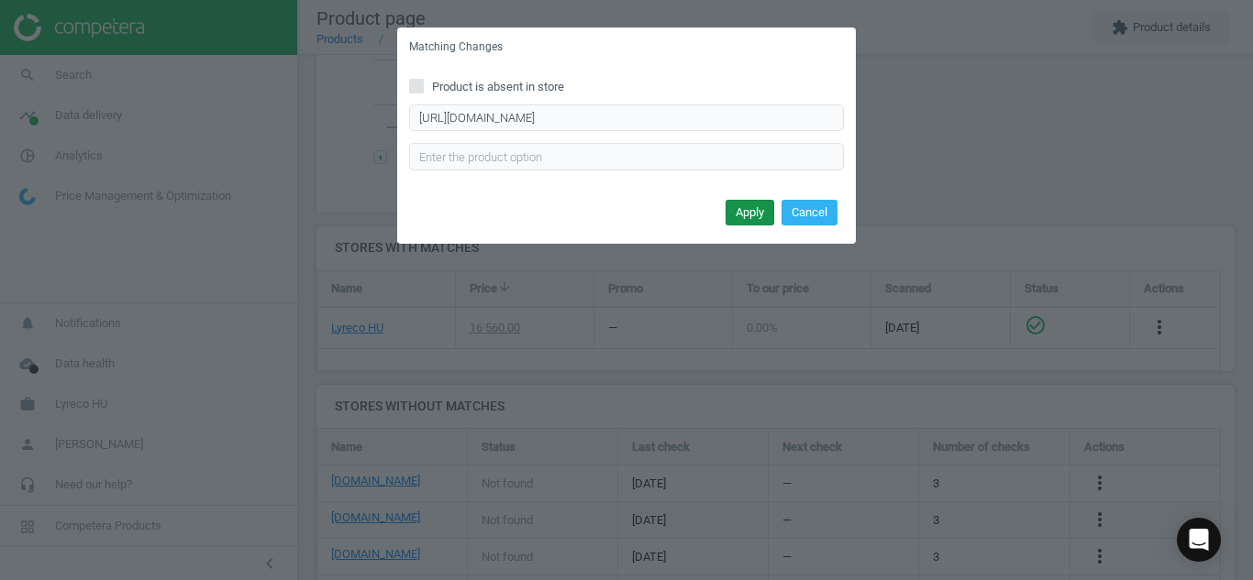
click at [735, 220] on button "Apply" at bounding box center [749, 213] width 49 height 26
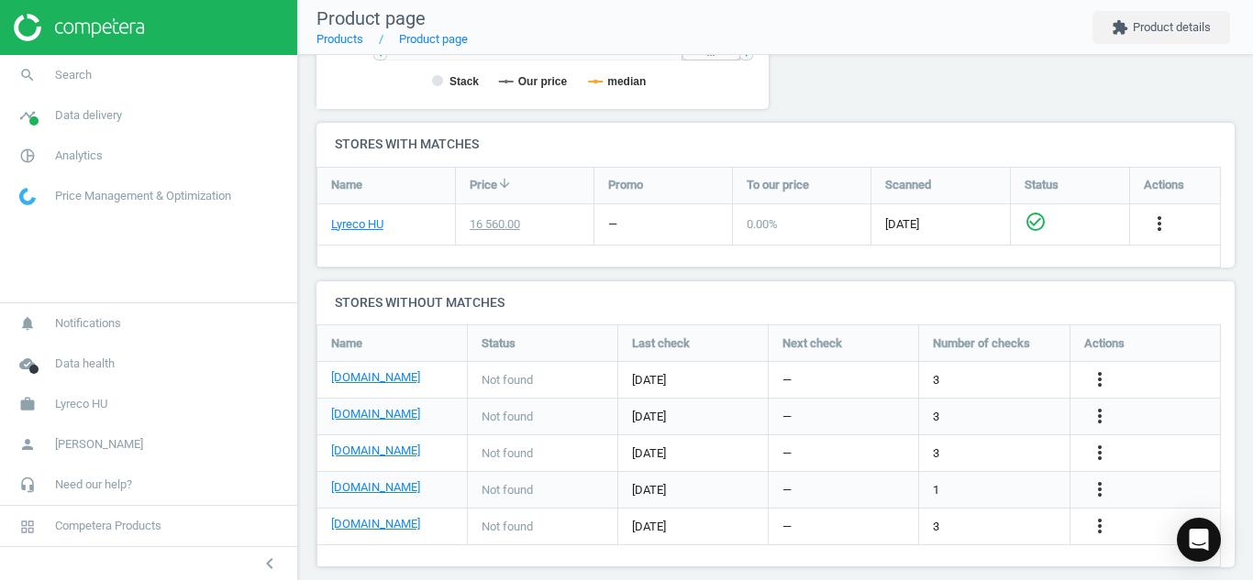
scroll to position [571, 0]
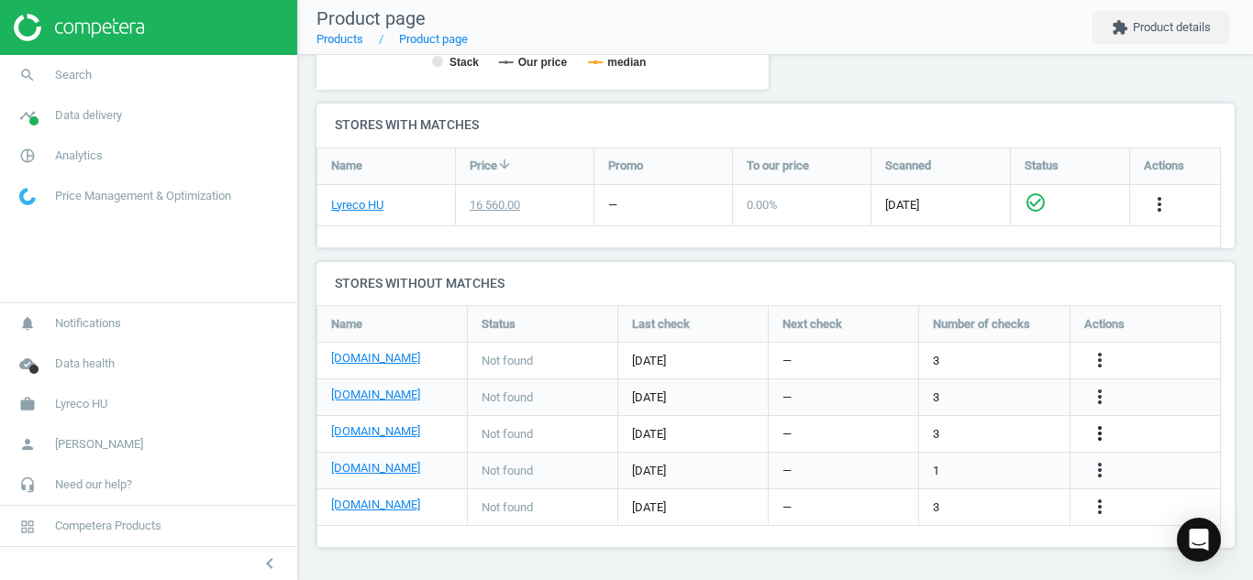
click at [1103, 442] on icon "more_vert" at bounding box center [1099, 434] width 22 height 22
click at [984, 425] on link "Edit URL/product option" at bounding box center [956, 434] width 251 height 28
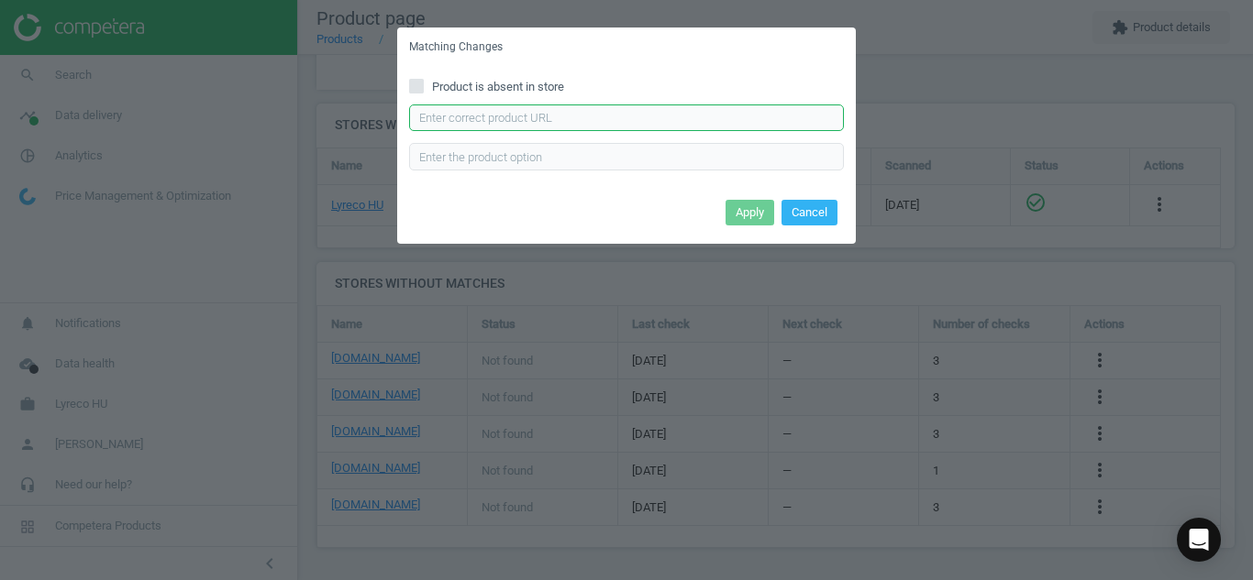
click at [730, 105] on input "text" at bounding box center [626, 119] width 435 height 28
paste input "[URL][DOMAIN_NAME]"
type input "[URL][DOMAIN_NAME]"
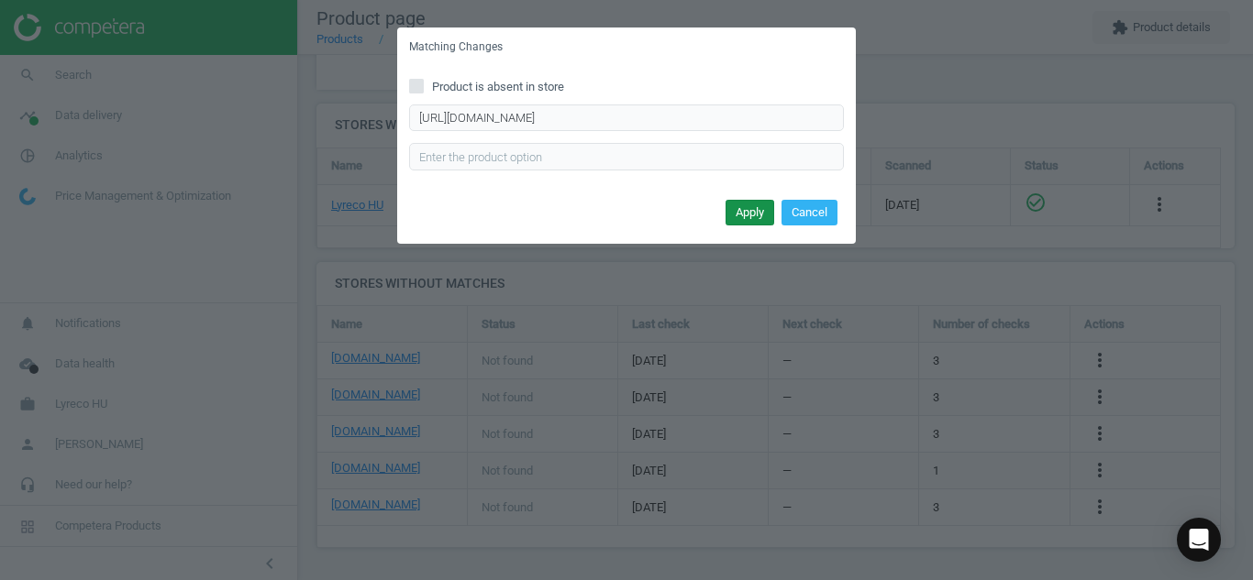
click at [747, 215] on button "Apply" at bounding box center [749, 213] width 49 height 26
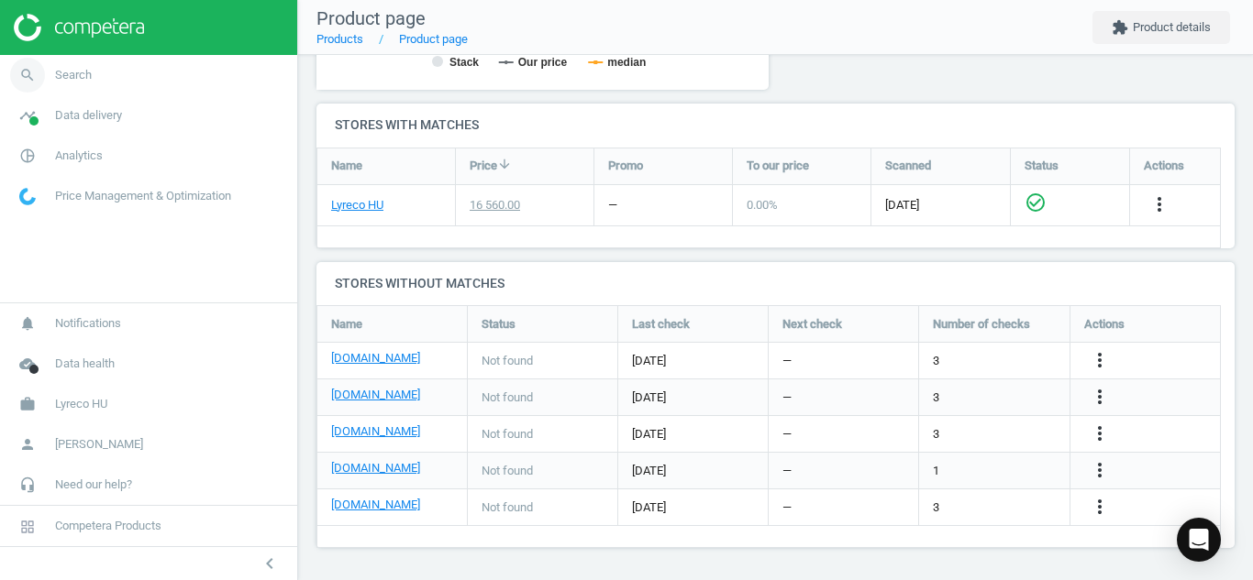
click at [32, 72] on icon "search" at bounding box center [27, 75] width 35 height 35
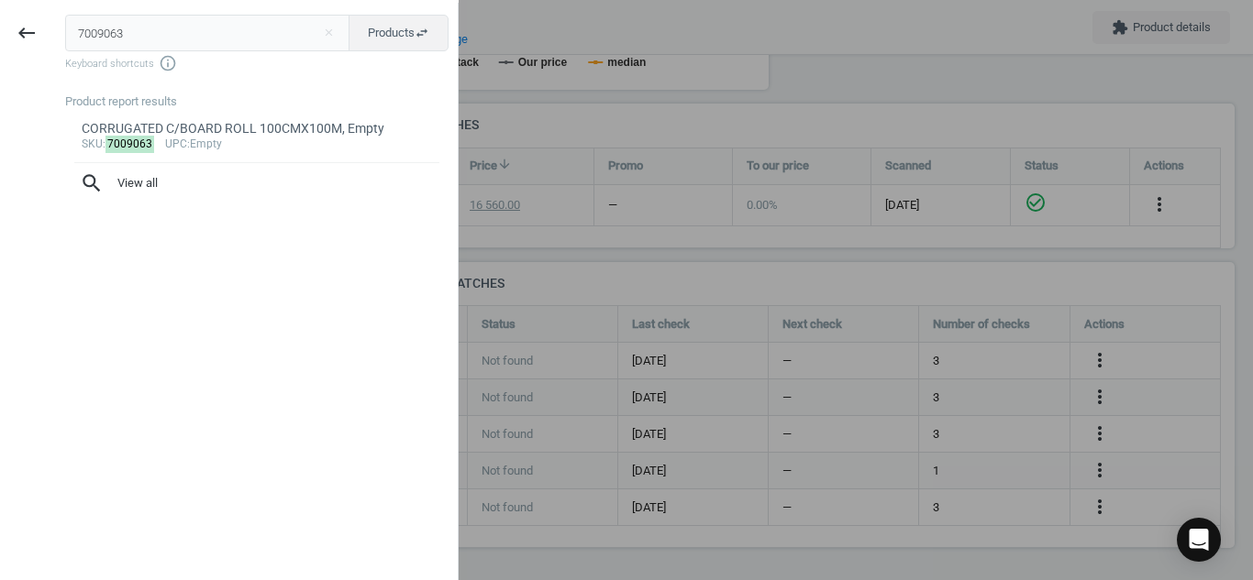
drag, startPoint x: 199, startPoint y: 27, endPoint x: 0, endPoint y: 21, distance: 199.1
click at [0, 21] on div "keyboard_backspace 7009063 close Products swap_horiz Keyboard shortcuts info_ou…" at bounding box center [229, 293] width 458 height 580
type input "12916528"
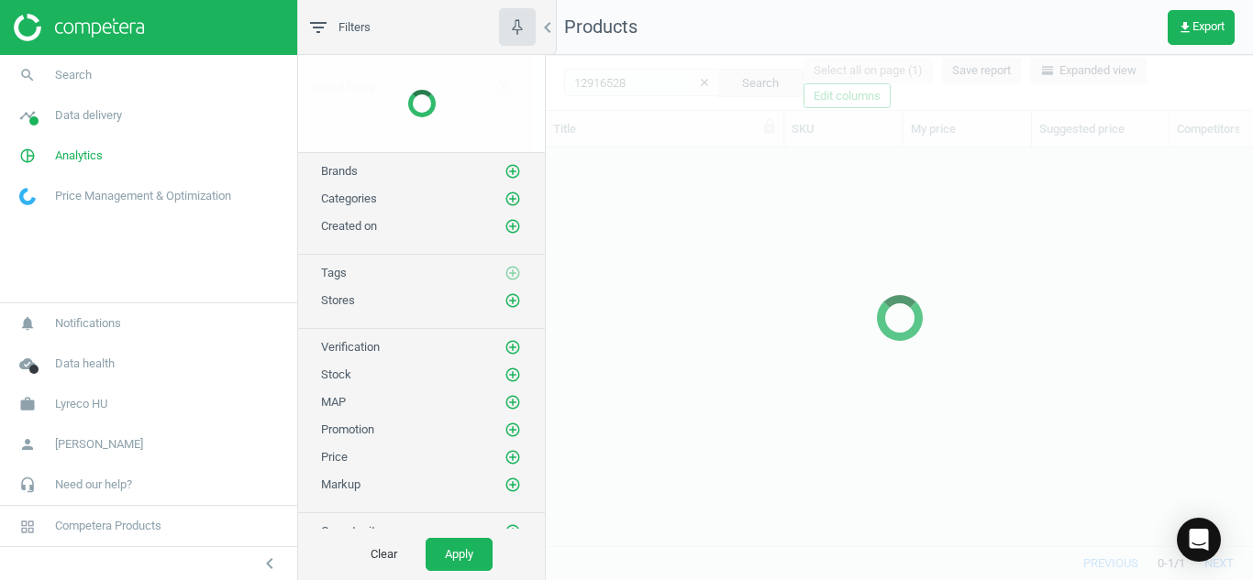
scroll to position [370, 693]
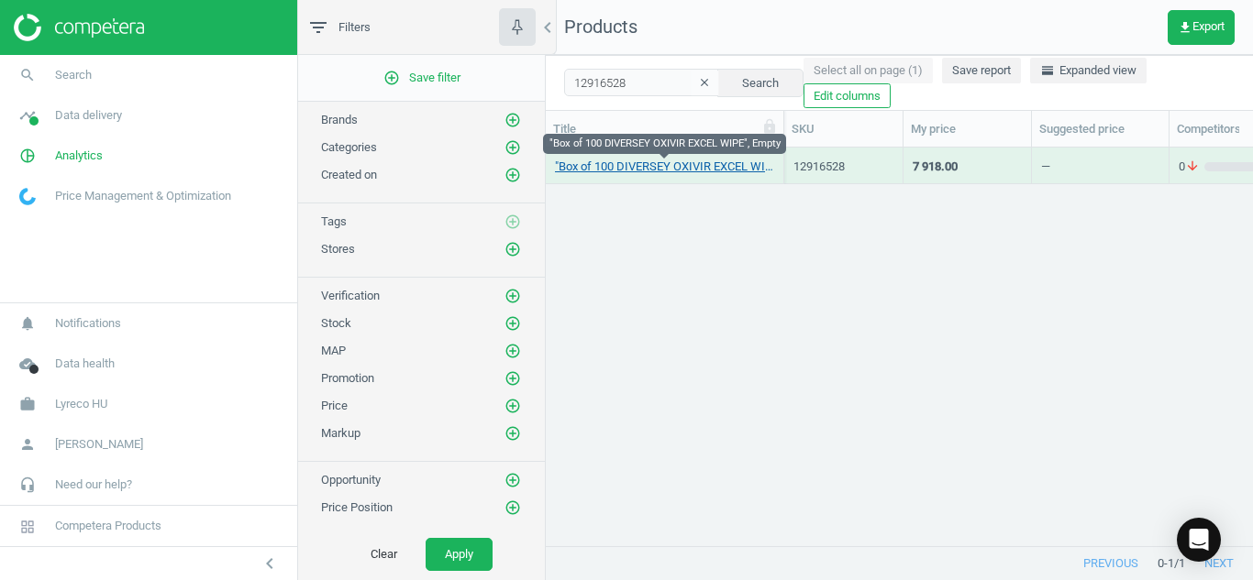
click at [602, 169] on link ""Box of 100 DIVERSEY OXIVIR EXCEL WIPE", Empty" at bounding box center [664, 167] width 219 height 17
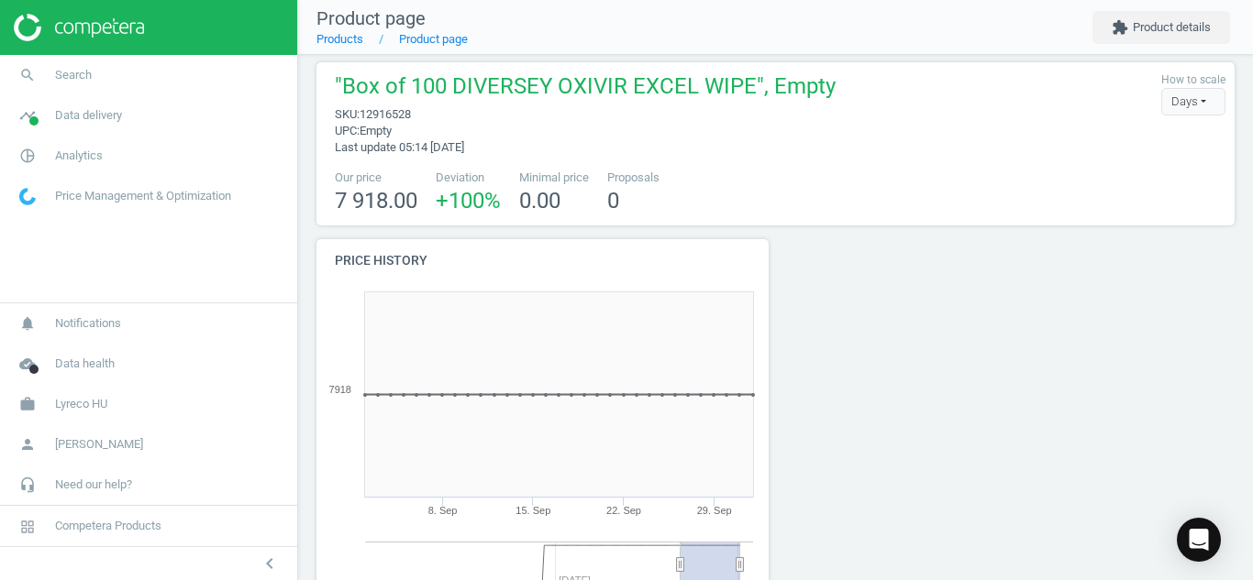
scroll to position [9, 0]
drag, startPoint x: 1232, startPoint y: 119, endPoint x: 1252, endPoint y: 119, distance: 19.3
click at [1252, 119] on div ""Box of 100 DIVERSEY OXIVIR EXCEL WIPE", Empty sku : 12916528 upc : Empty Last …" at bounding box center [775, 317] width 955 height 525
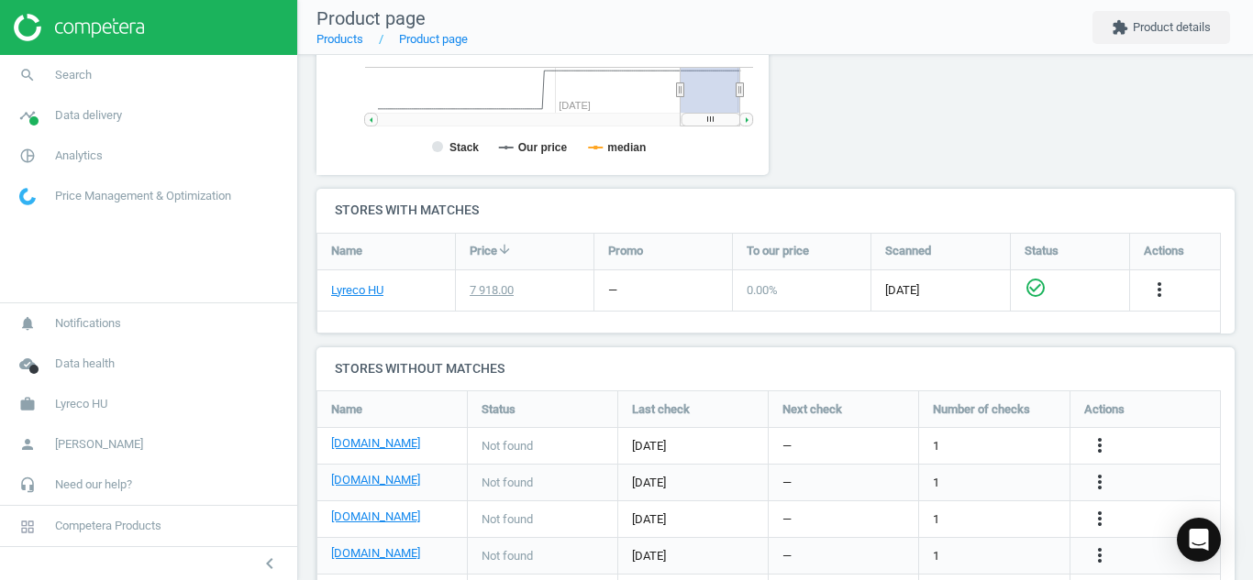
scroll to position [545, 0]
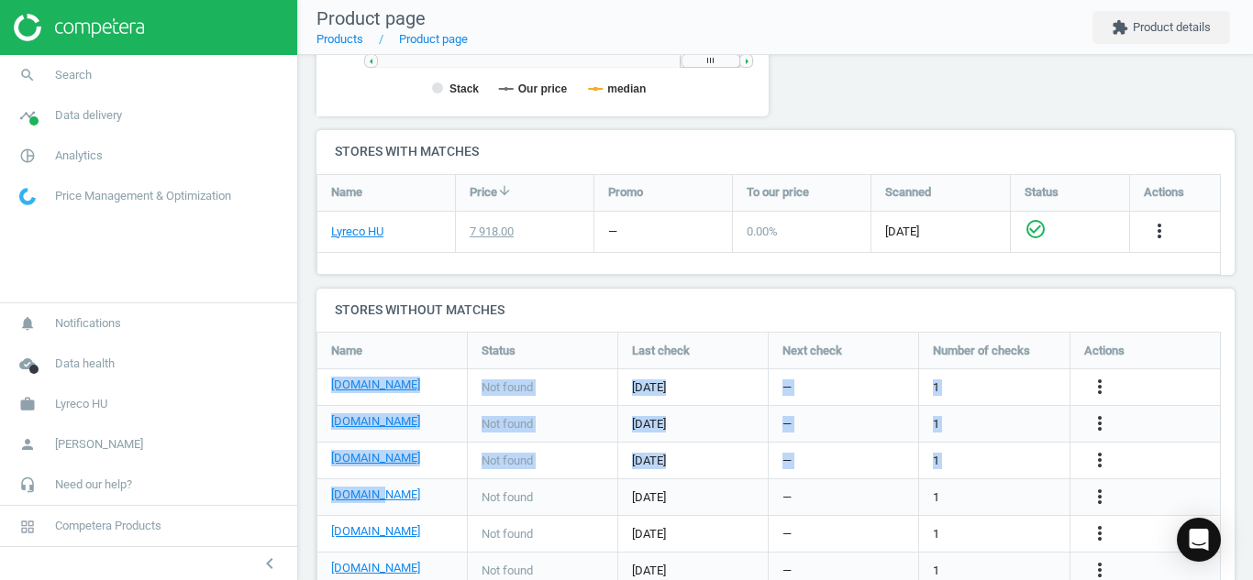
drag, startPoint x: 394, startPoint y: 492, endPoint x: 298, endPoint y: 493, distance: 96.3
click at [298, 493] on div ""Box of 100 DIVERSEY OXIVIR EXCEL WIPE", Empty sku : 12916528 upc : Empty Last …" at bounding box center [775, 95] width 955 height 1170
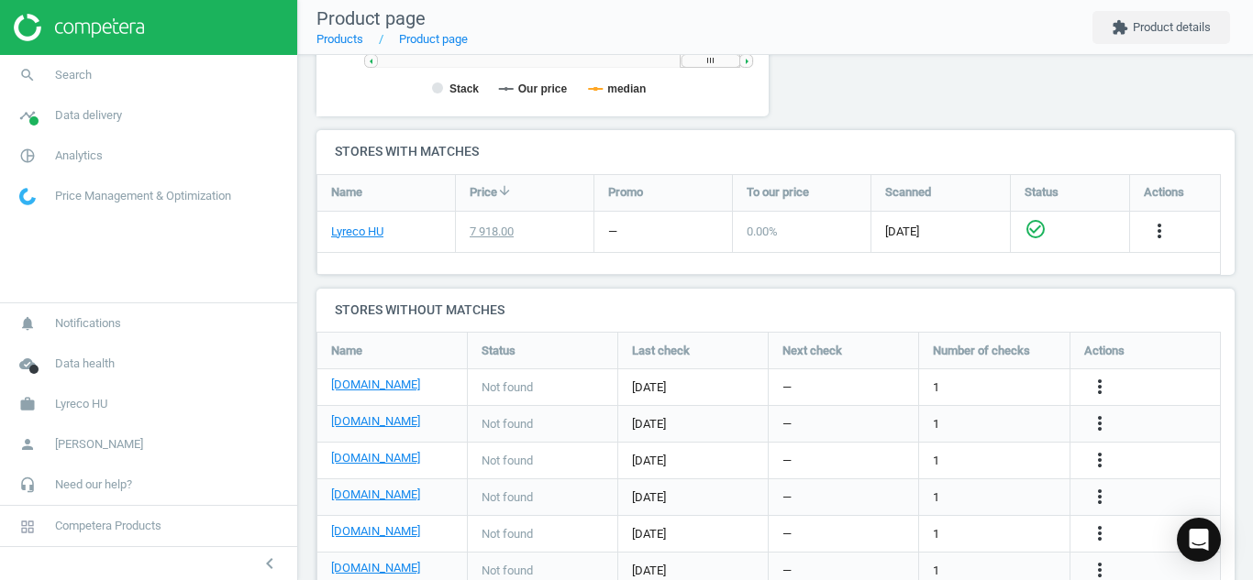
click at [409, 486] on div "[DOMAIN_NAME]" at bounding box center [391, 498] width 149 height 36
drag, startPoint x: 389, startPoint y: 504, endPoint x: 327, endPoint y: 498, distance: 61.8
click at [327, 498] on div "[DOMAIN_NAME]" at bounding box center [391, 498] width 149 height 36
copy link "[DOMAIN_NAME]"
drag, startPoint x: 396, startPoint y: 459, endPoint x: 330, endPoint y: 458, distance: 66.0
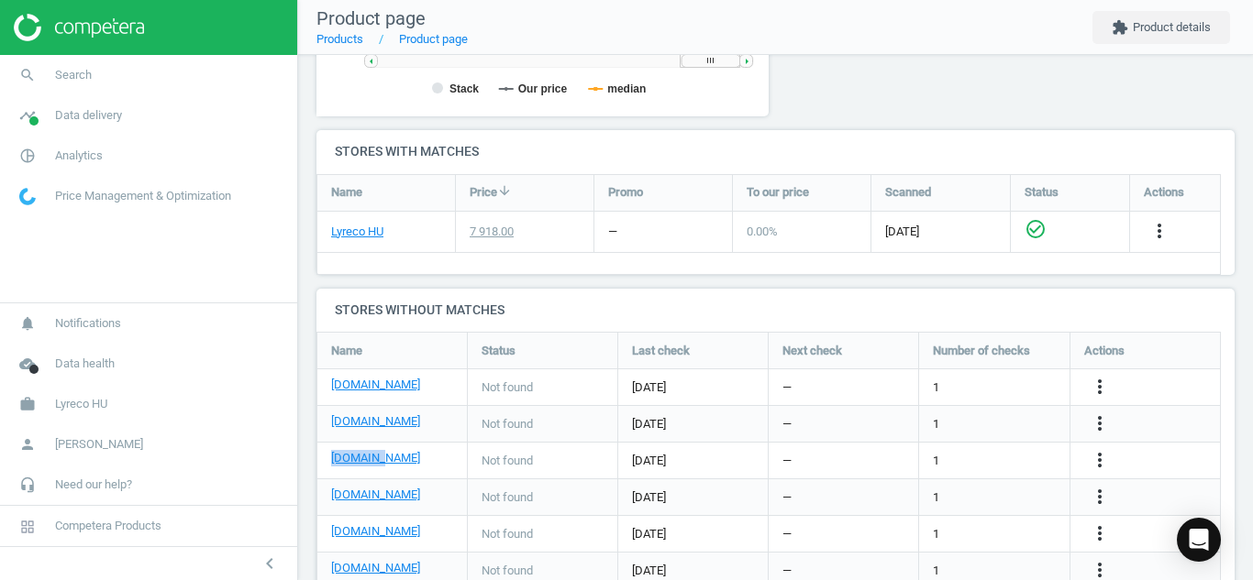
click at [330, 458] on div "[DOMAIN_NAME]" at bounding box center [391, 461] width 149 height 36
copy link "[DOMAIN_NAME]"
click at [1089, 498] on icon "more_vert" at bounding box center [1099, 497] width 22 height 22
click at [938, 492] on link "Edit URL/product option" at bounding box center [956, 497] width 251 height 28
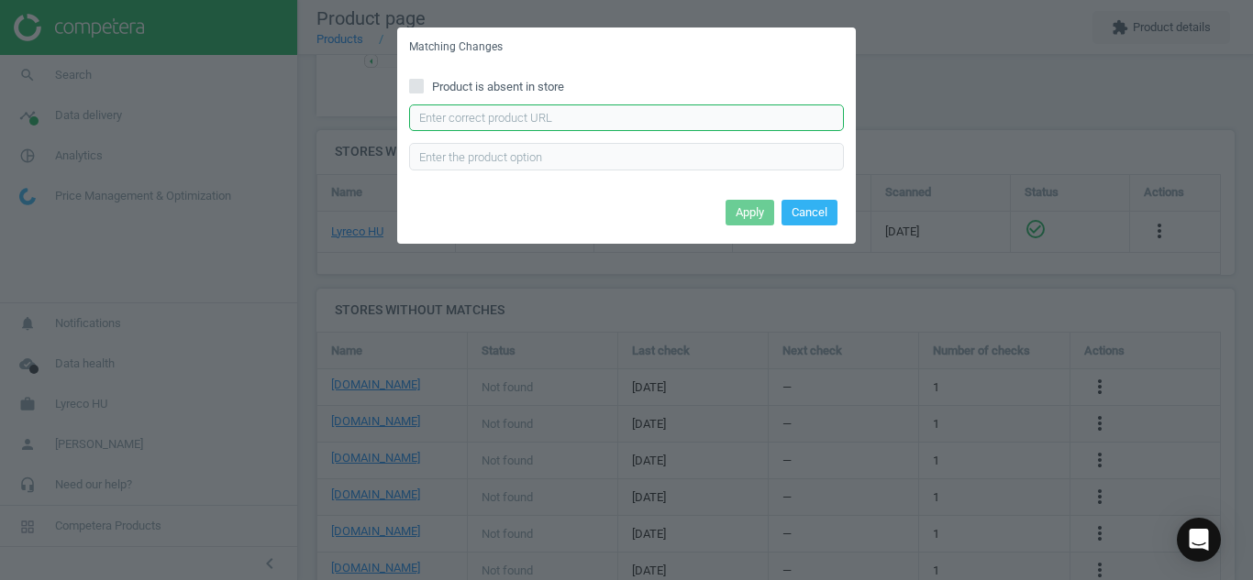
click at [700, 115] on input "text" at bounding box center [626, 119] width 435 height 28
paste input "[URL][DOMAIN_NAME]"
type input "[URL][DOMAIN_NAME]"
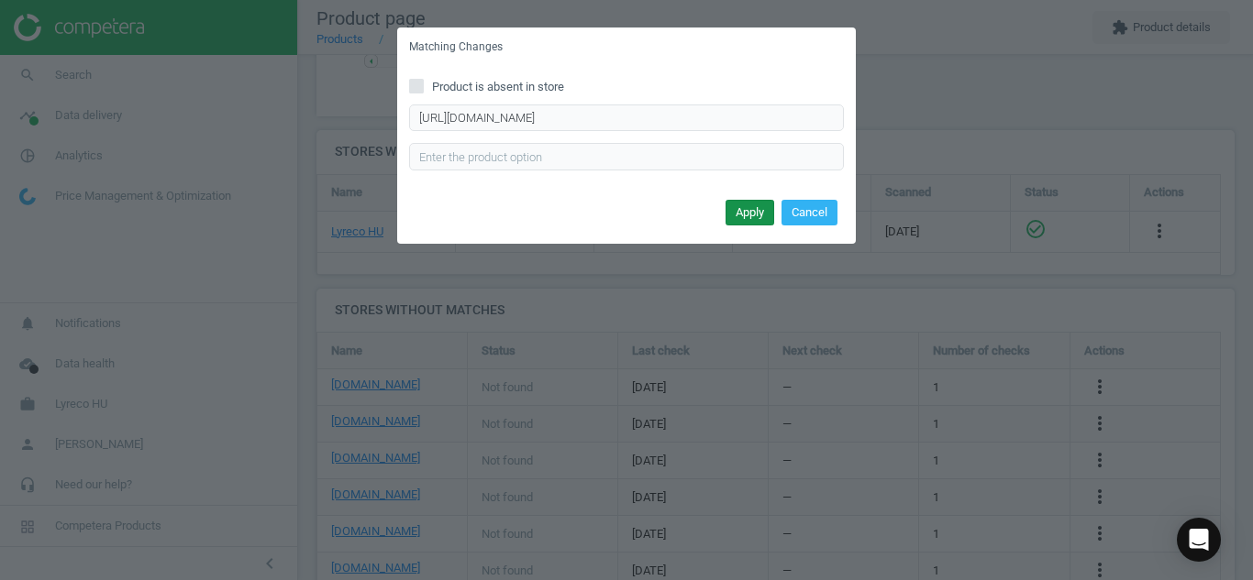
click at [748, 216] on button "Apply" at bounding box center [749, 213] width 49 height 26
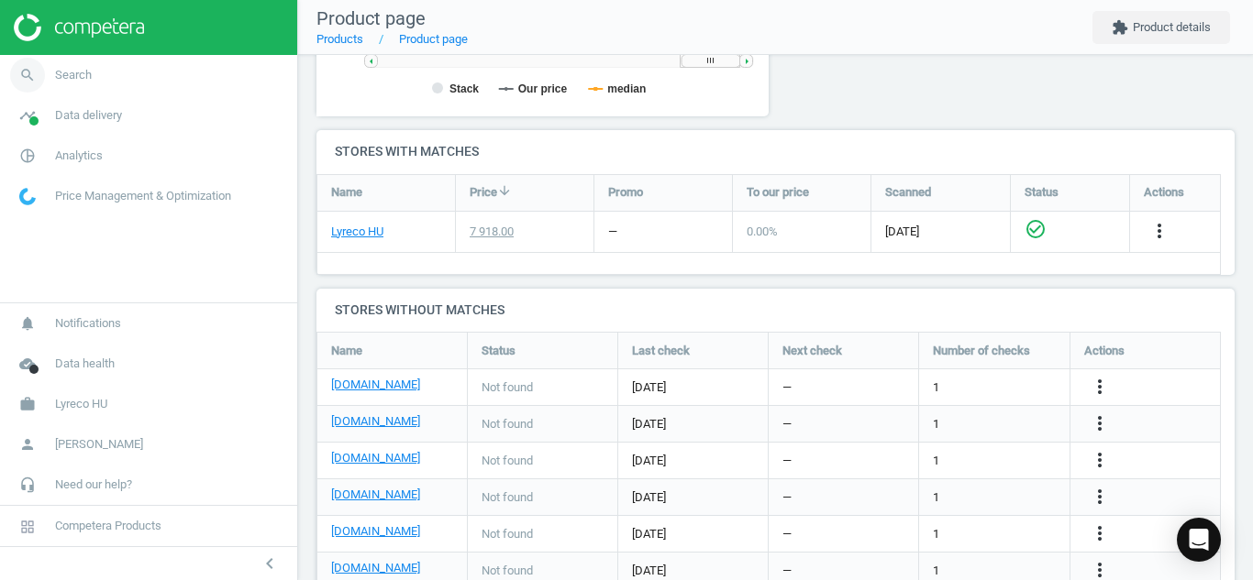
click at [29, 74] on icon "search" at bounding box center [27, 75] width 35 height 35
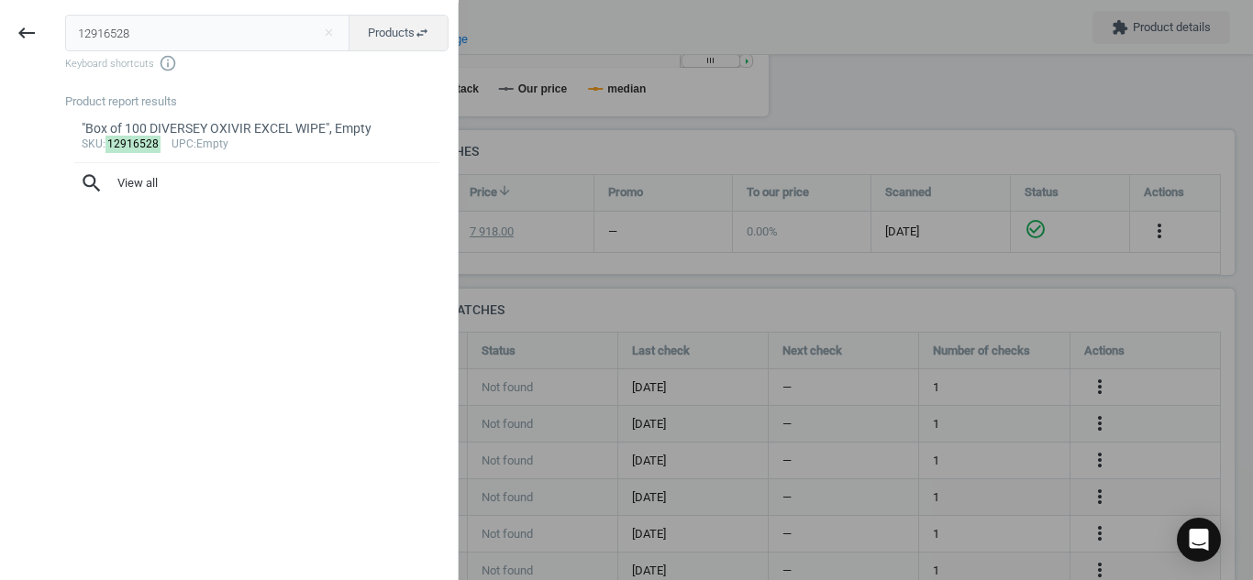
drag, startPoint x: 146, startPoint y: 41, endPoint x: 0, endPoint y: 50, distance: 146.1
click at [0, 50] on div "keyboard_backspace 12916528 close Products swap_horiz Keyboard shortcuts info_o…" at bounding box center [229, 293] width 458 height 580
type input "11216454"
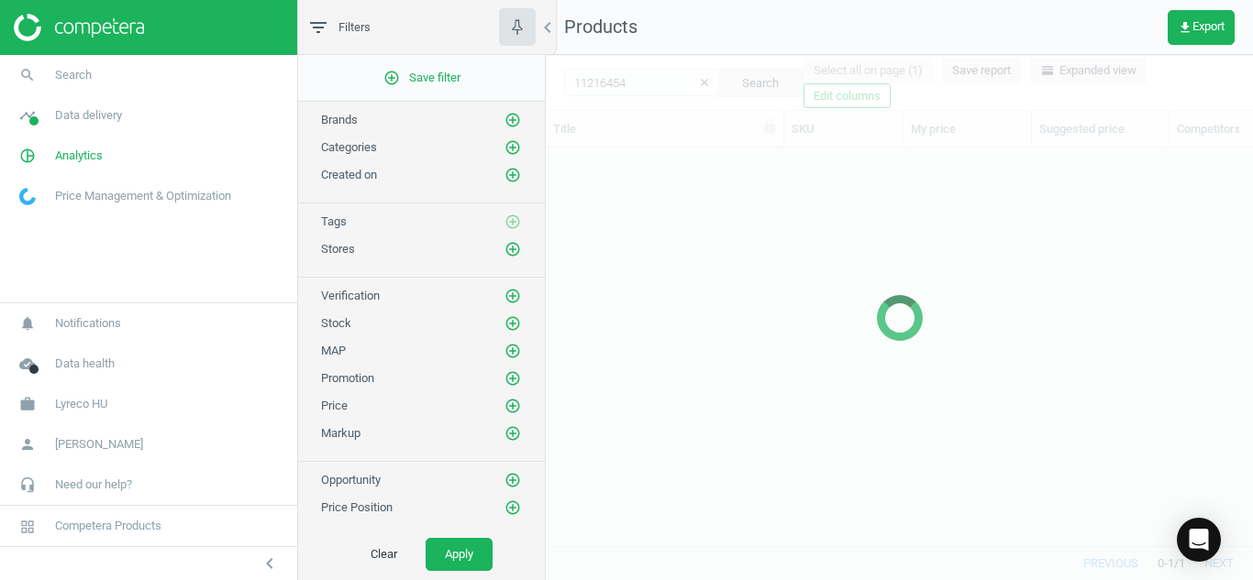
scroll to position [370, 693]
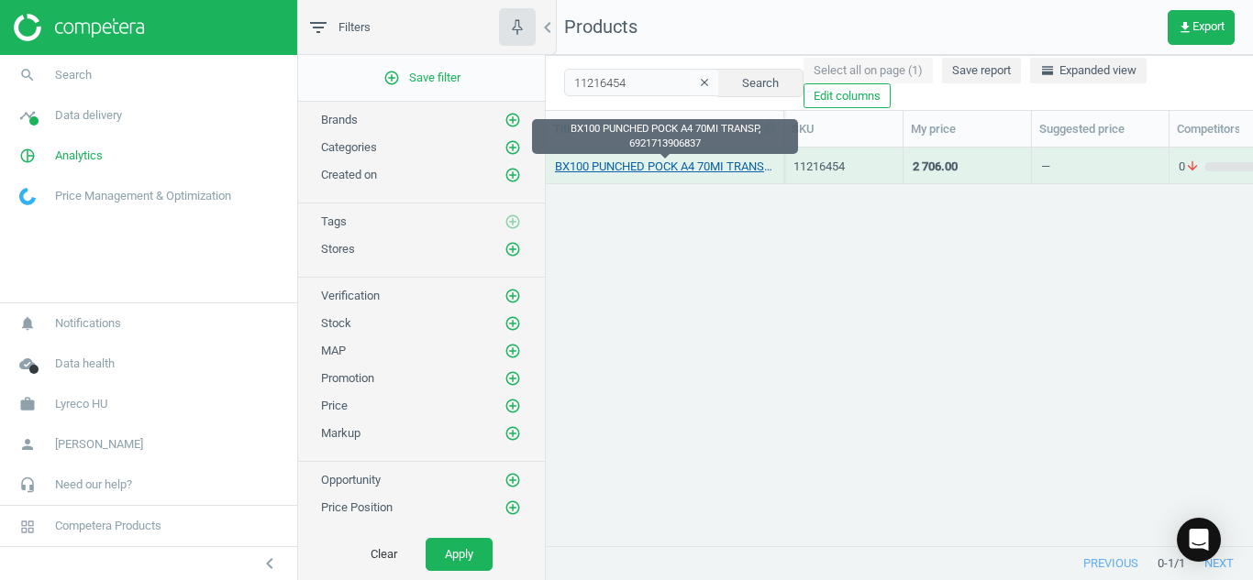
click at [648, 170] on link "BX100 PUNCHED POCK A4 70MI TRANSP, 6921713906837" at bounding box center [664, 167] width 219 height 17
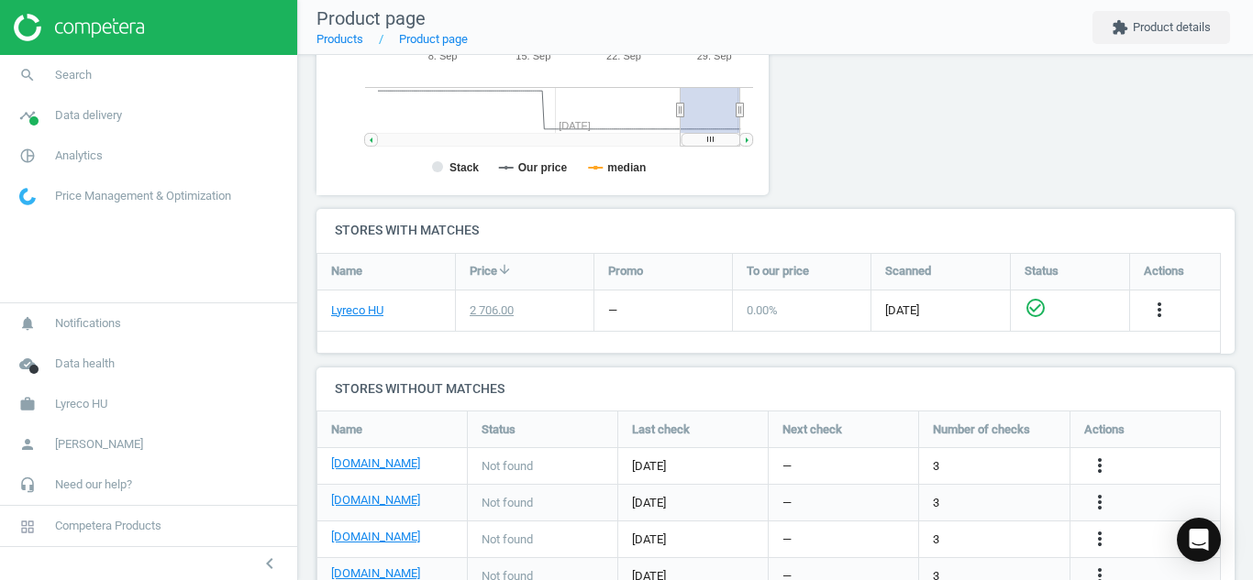
scroll to position [535, 0]
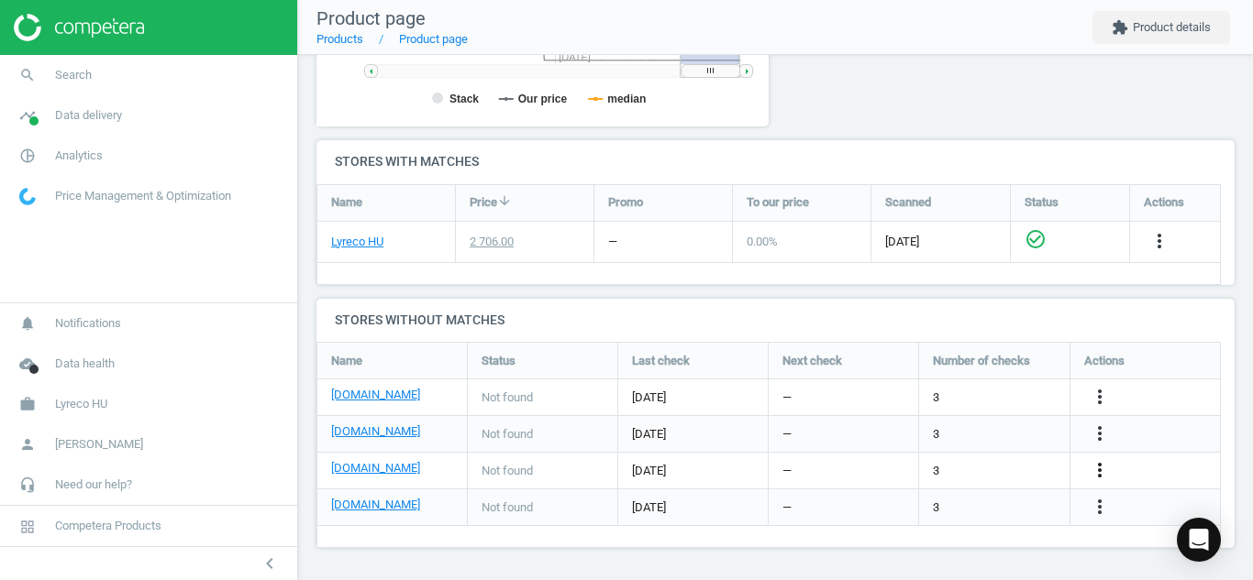
click at [1099, 476] on icon "more_vert" at bounding box center [1099, 470] width 22 height 22
click at [967, 471] on link "Edit URL/product option" at bounding box center [956, 471] width 251 height 28
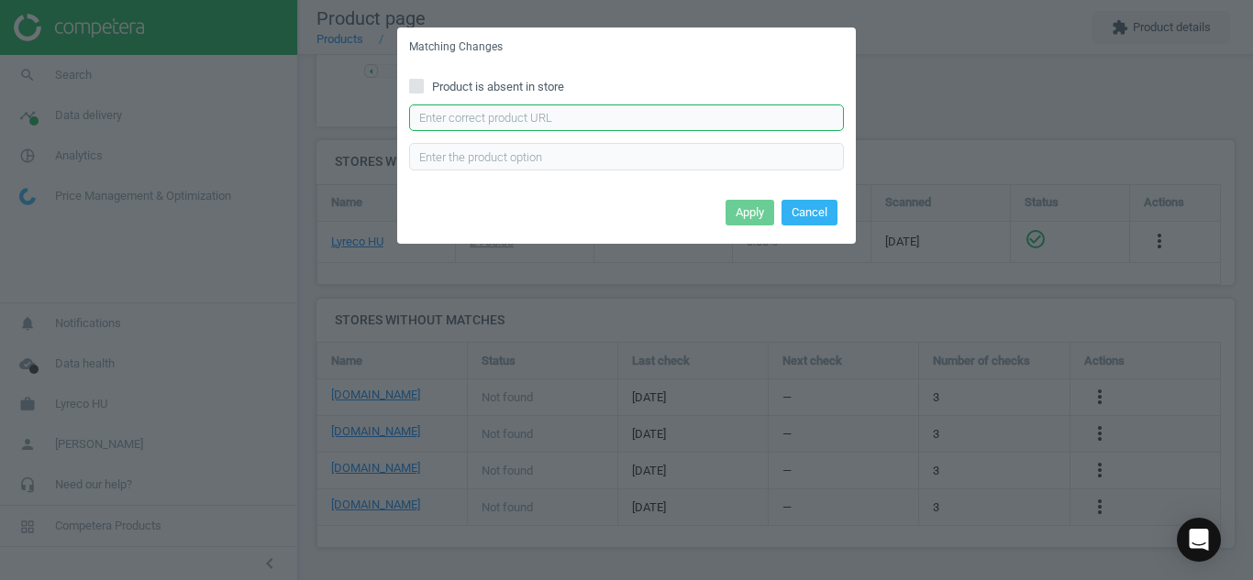
click at [630, 110] on input "text" at bounding box center [626, 119] width 435 height 28
paste input "[URL][DOMAIN_NAME][PERSON_NAME]"
type input "[URL][DOMAIN_NAME][PERSON_NAME]"
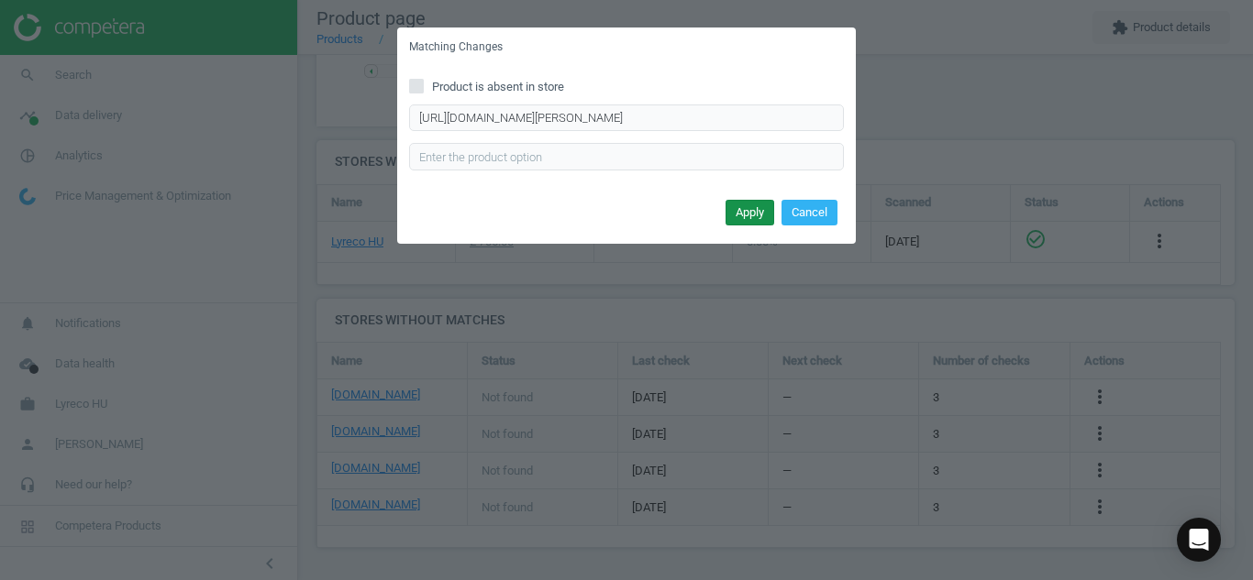
click at [737, 213] on button "Apply" at bounding box center [749, 213] width 49 height 26
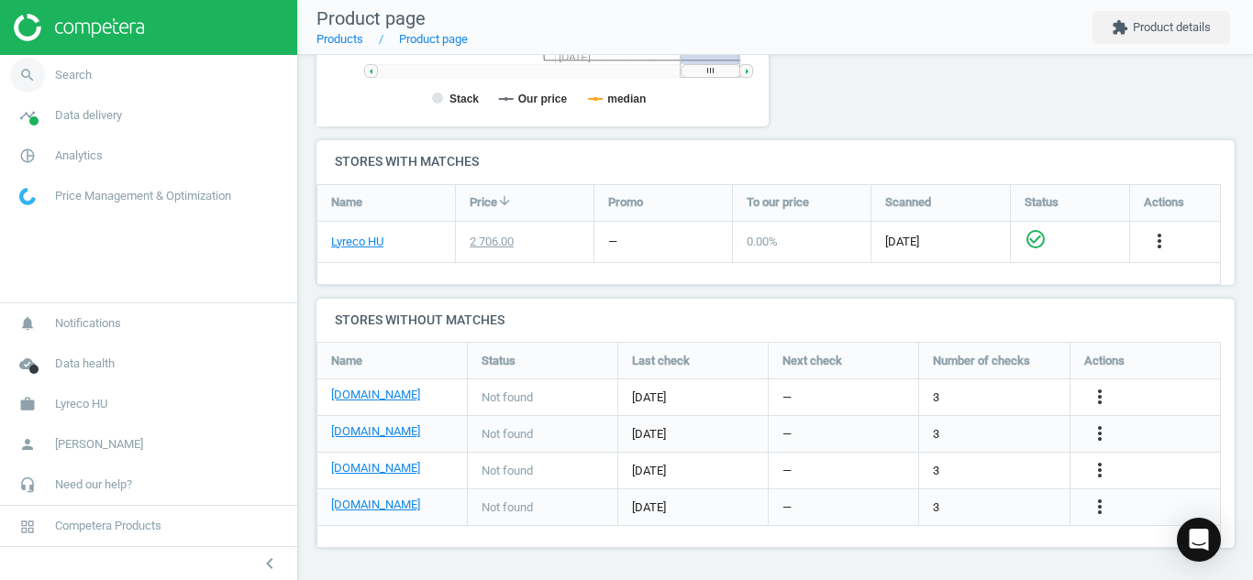
click at [11, 71] on icon "search" at bounding box center [27, 75] width 35 height 35
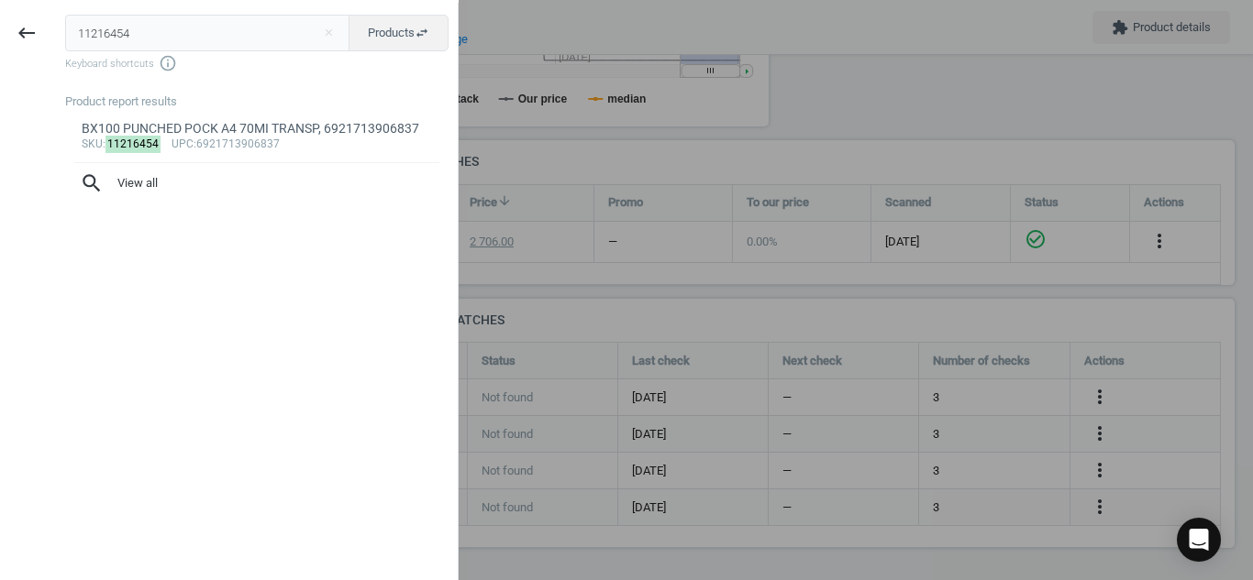
drag, startPoint x: 160, startPoint y: 48, endPoint x: 0, endPoint y: 56, distance: 160.7
click at [0, 56] on div "keyboard_backspace 11216454 close Products swap_horiz Keyboard shortcuts info_o…" at bounding box center [229, 293] width 458 height 580
type input "8095408"
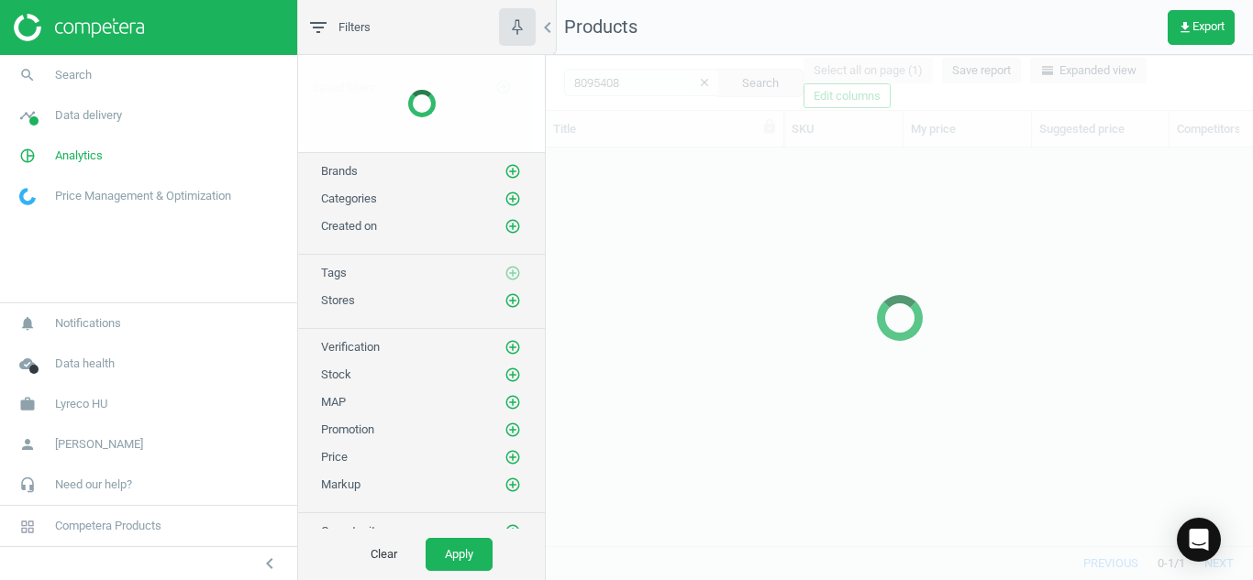
scroll to position [370, 693]
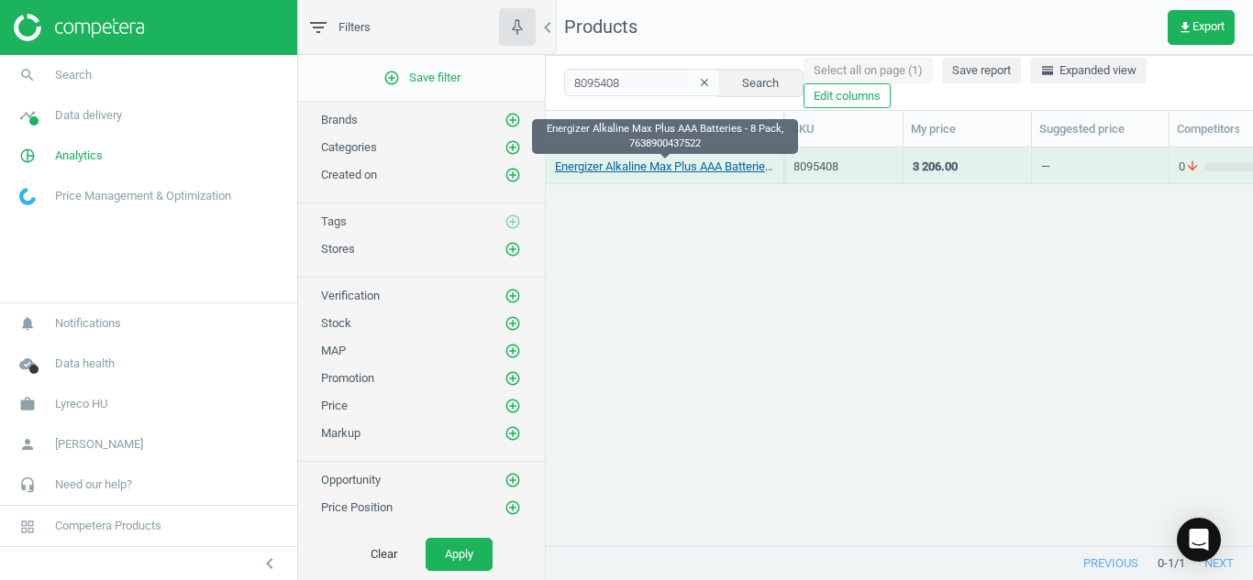
click at [679, 170] on link "Energizer Alkaline Max Plus AAA Batteries - 8 Pack, 7638900437522" at bounding box center [664, 167] width 219 height 17
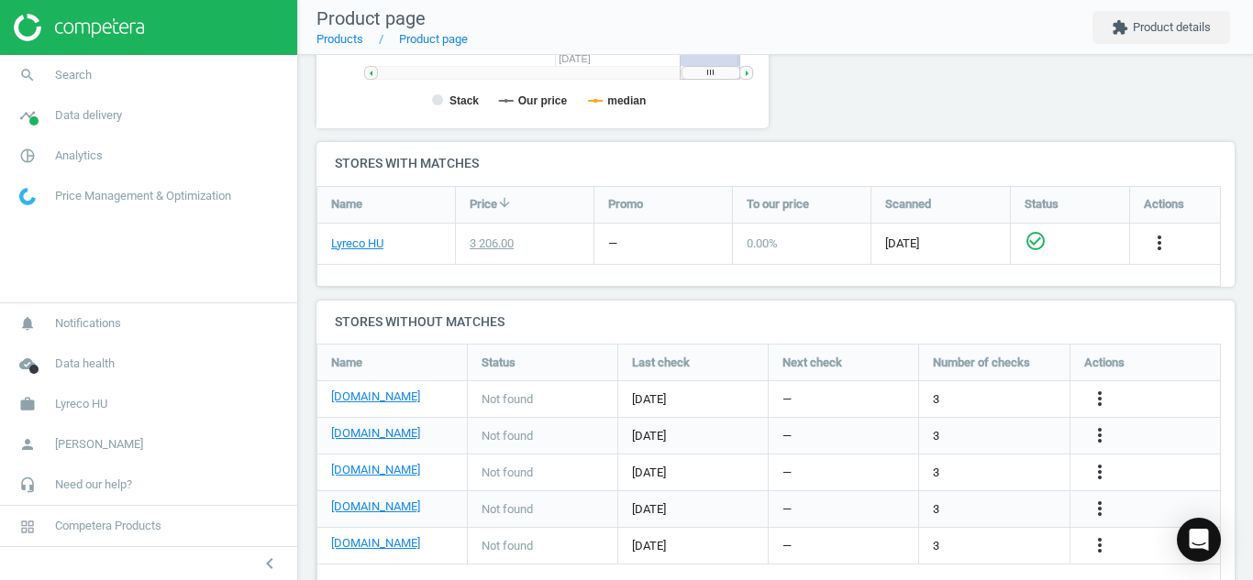
scroll to position [549, 0]
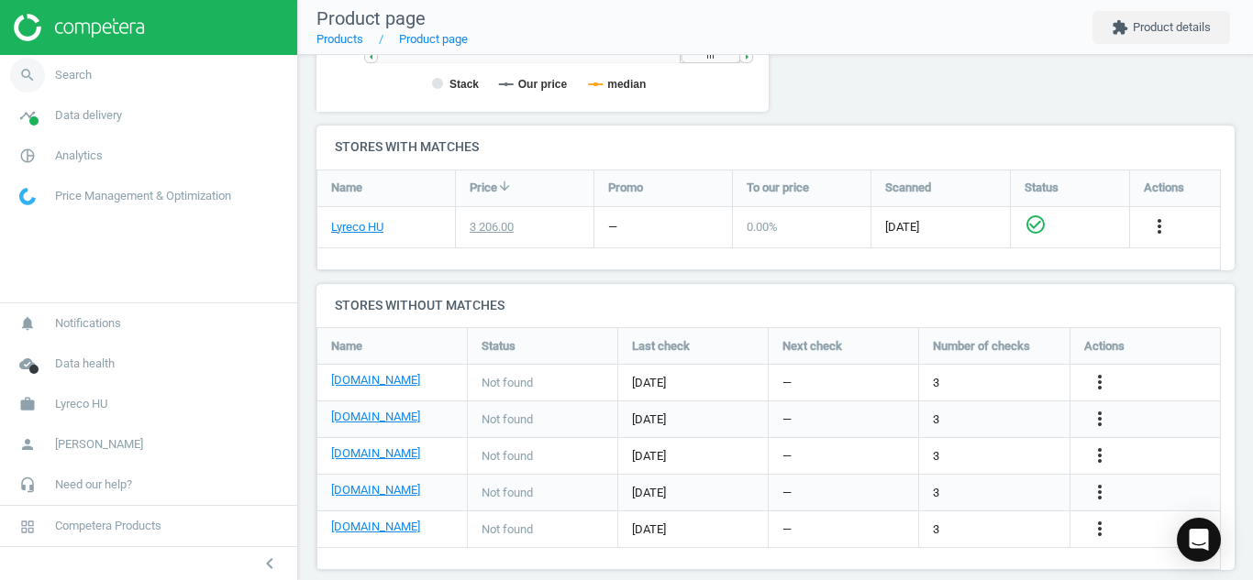
click at [32, 73] on icon "search" at bounding box center [27, 75] width 35 height 35
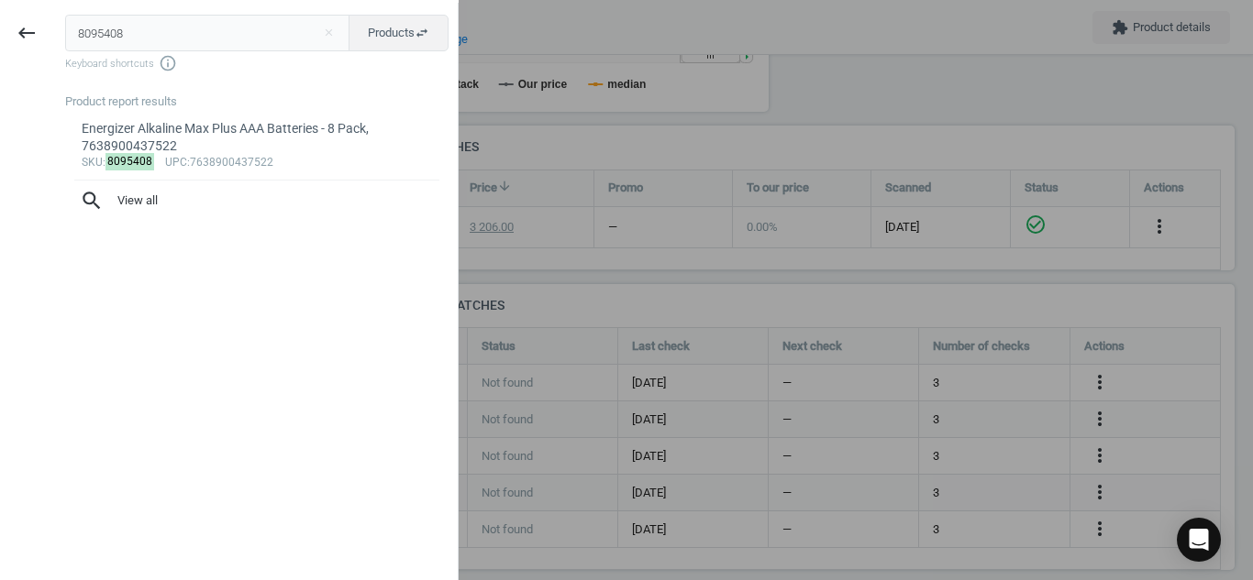
drag, startPoint x: 149, startPoint y: 25, endPoint x: 0, endPoint y: 24, distance: 149.5
click at [0, 24] on div "keyboard_backspace 8095408 close Products swap_horiz Keyboard shortcuts info_ou…" at bounding box center [229, 293] width 458 height 580
type input "4230342"
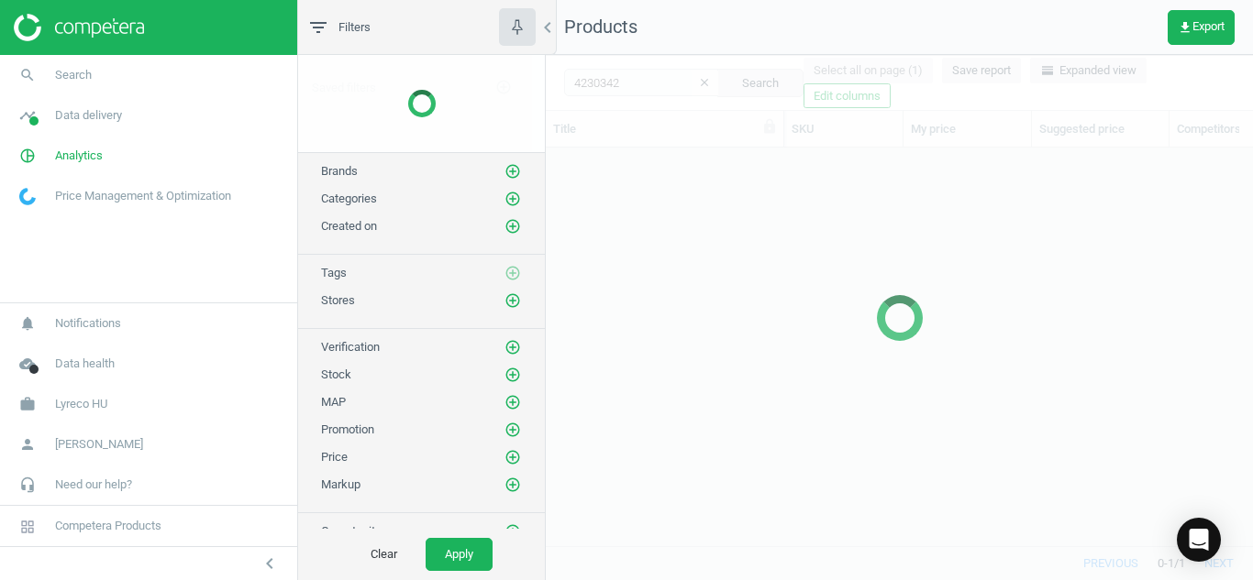
scroll to position [370, 693]
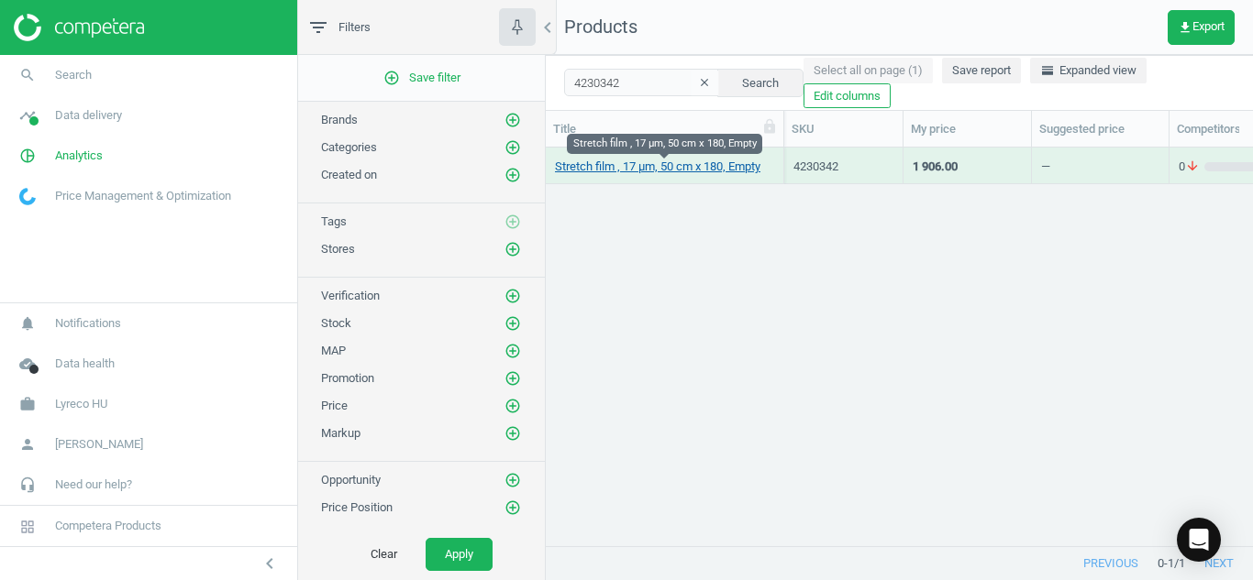
click at [647, 172] on link "Stretch film , 17 µm, 50 cm x 180, Empty" at bounding box center [657, 167] width 205 height 17
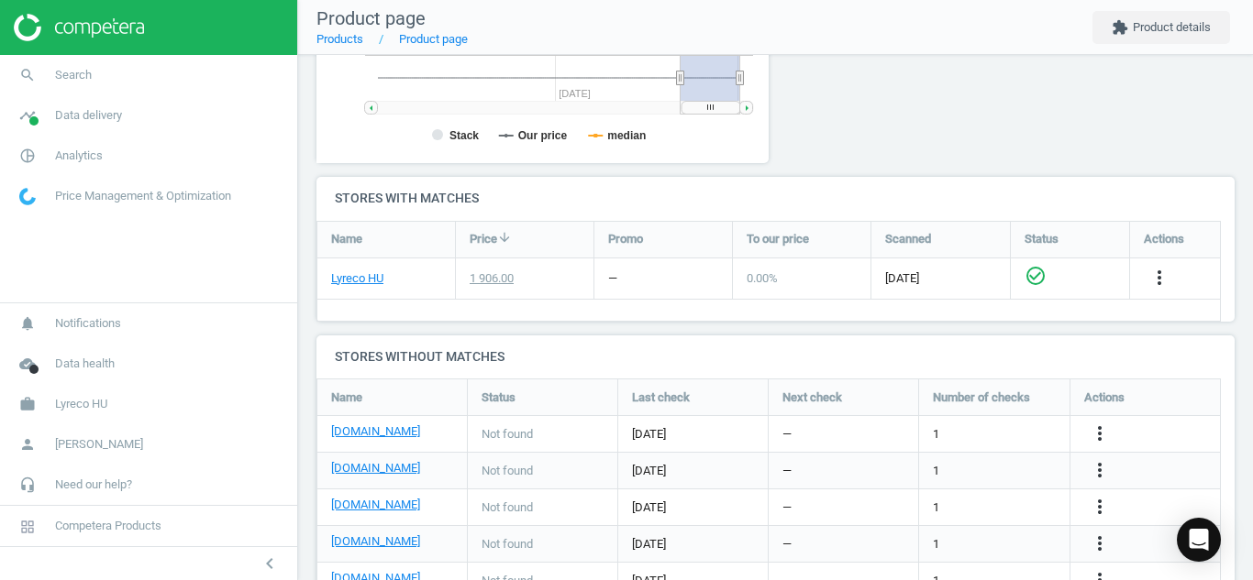
scroll to position [502, 0]
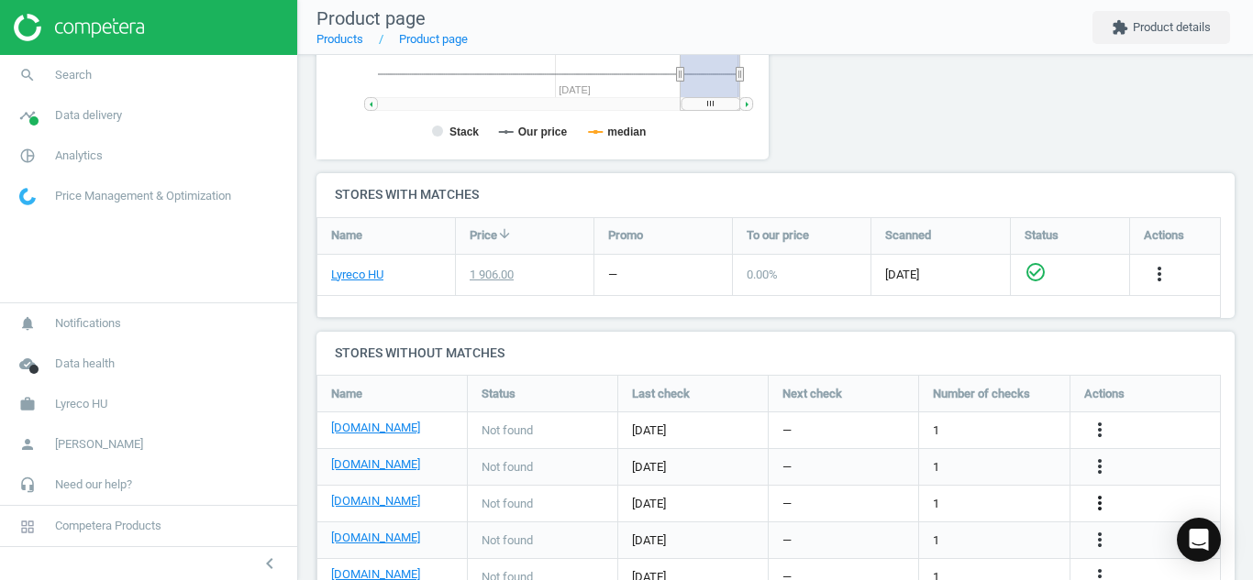
click at [1100, 503] on icon "more_vert" at bounding box center [1099, 503] width 22 height 22
click at [867, 501] on link "Edit URL/product option" at bounding box center [956, 504] width 251 height 28
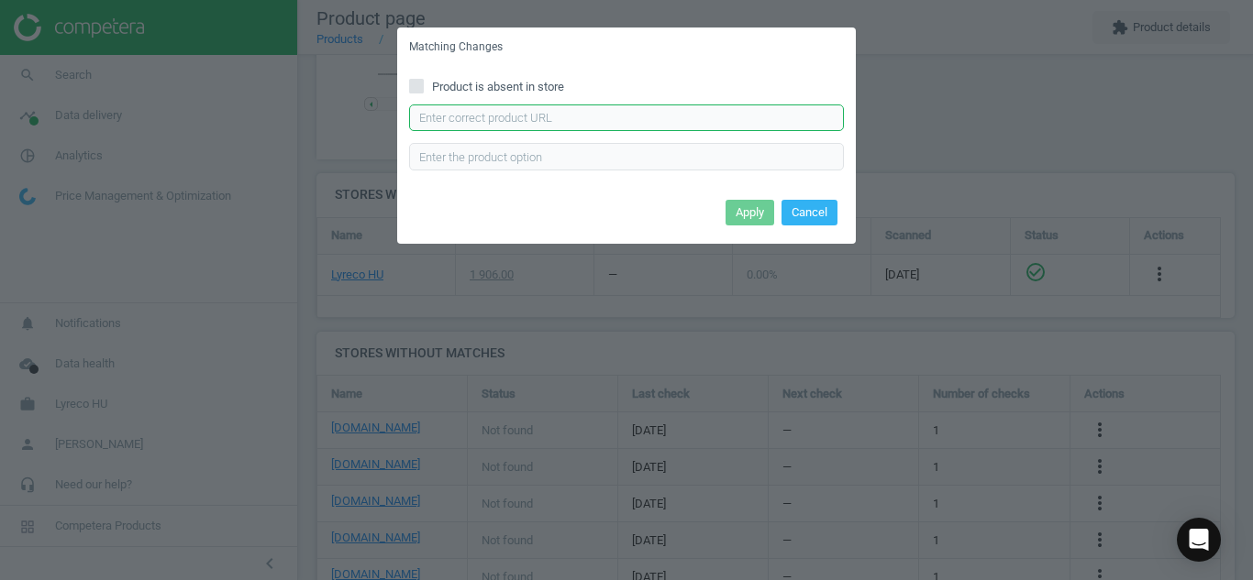
click at [627, 115] on input "text" at bounding box center [626, 119] width 435 height 28
paste input "[URL][DOMAIN_NAME]"
type input "[URL][DOMAIN_NAME]"
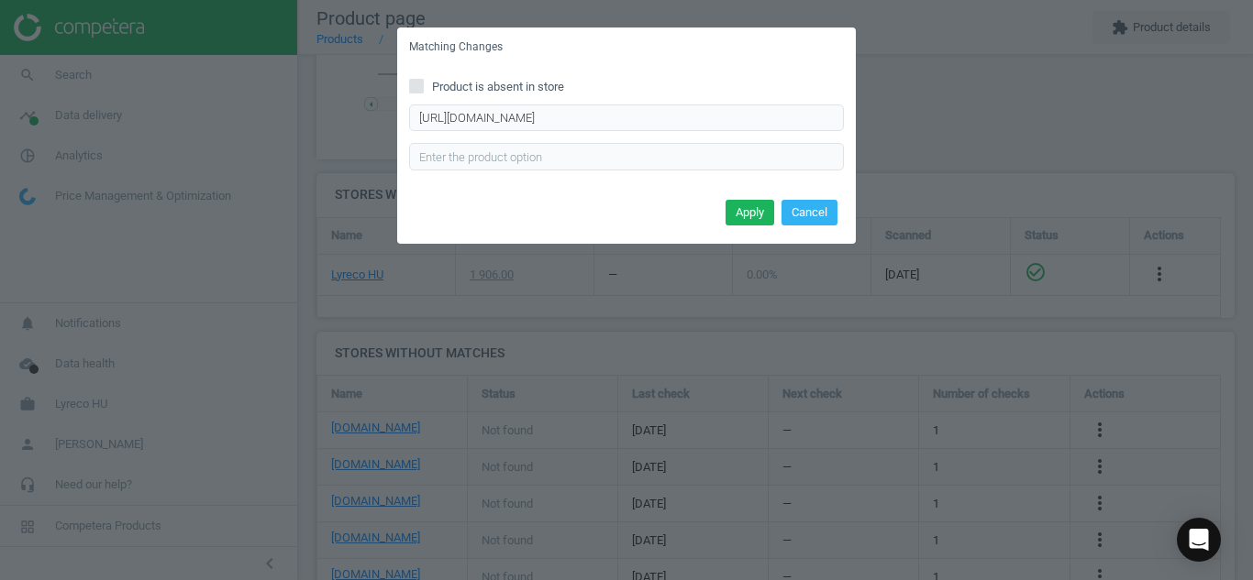
click at [745, 226] on div "Apply Cancel" at bounding box center [626, 219] width 458 height 50
click at [744, 223] on button "Apply" at bounding box center [749, 213] width 49 height 26
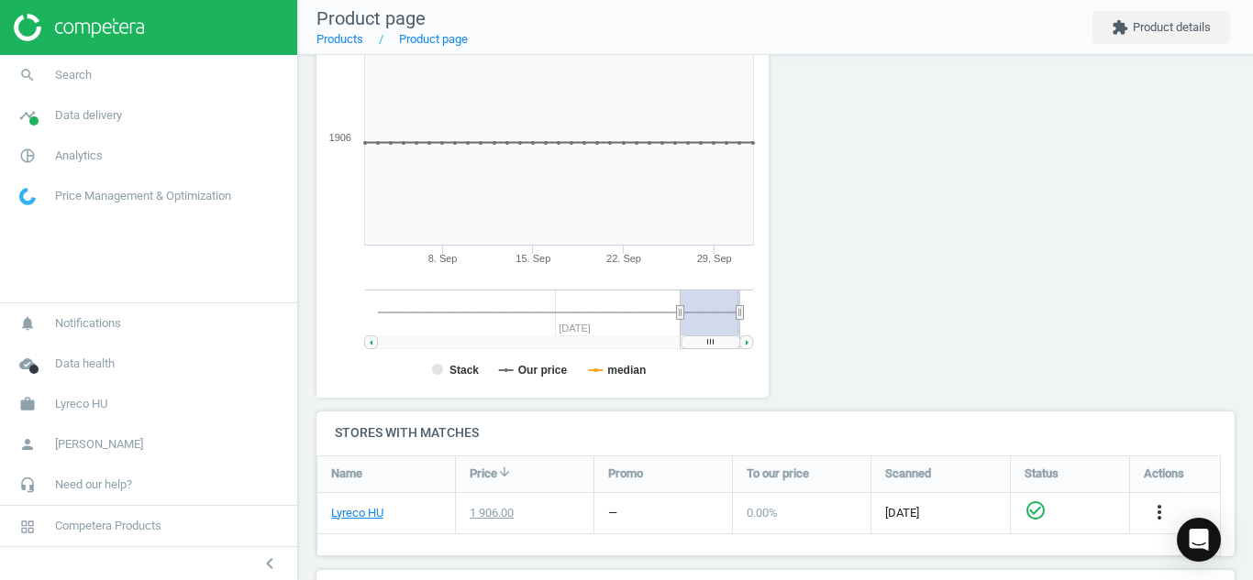
scroll to position [145, 0]
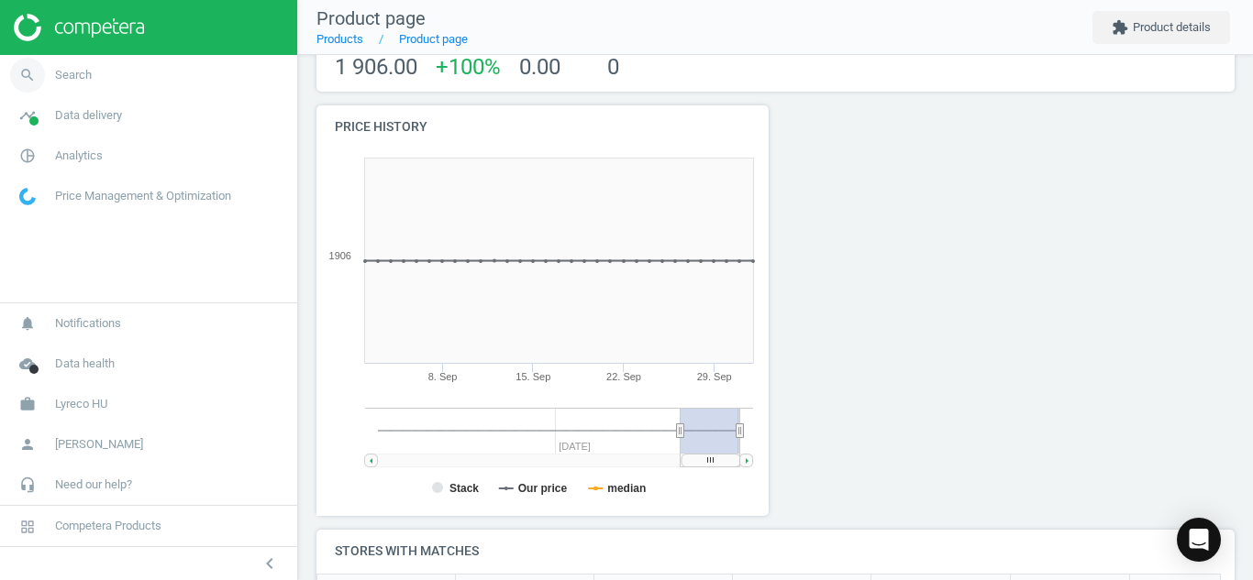
click at [21, 84] on icon "search" at bounding box center [27, 75] width 35 height 35
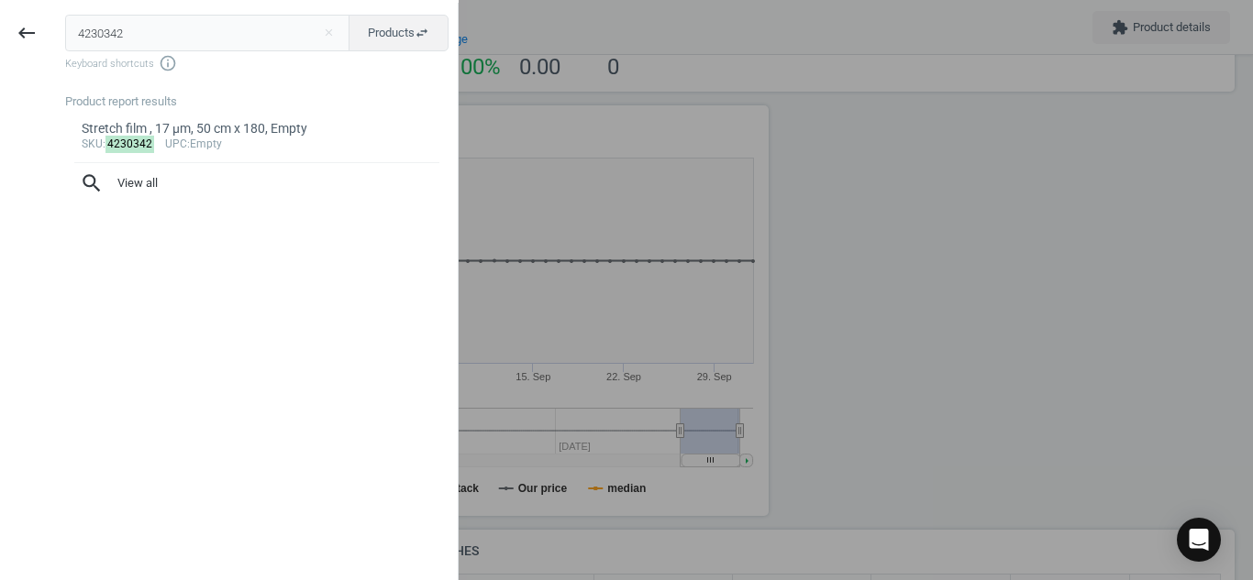
drag, startPoint x: 261, startPoint y: 28, endPoint x: 0, endPoint y: 30, distance: 261.4
click at [0, 30] on div "keyboard_backspace 4230342 close Products swap_horiz Keyboard shortcuts info_ou…" at bounding box center [229, 293] width 458 height 580
type input "12698329"
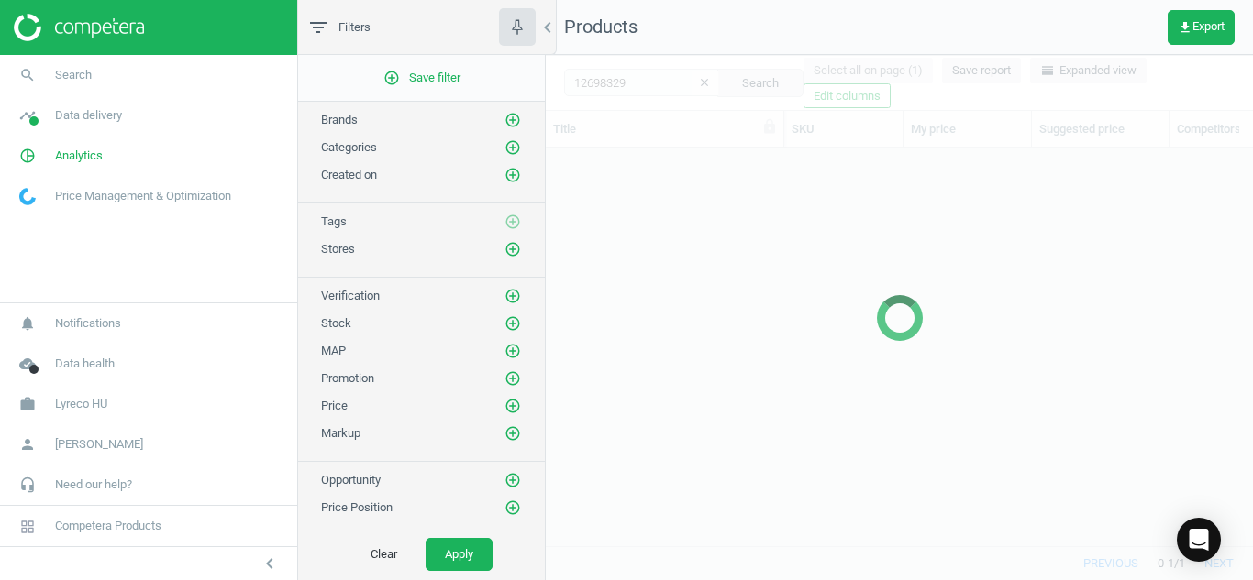
scroll to position [370, 693]
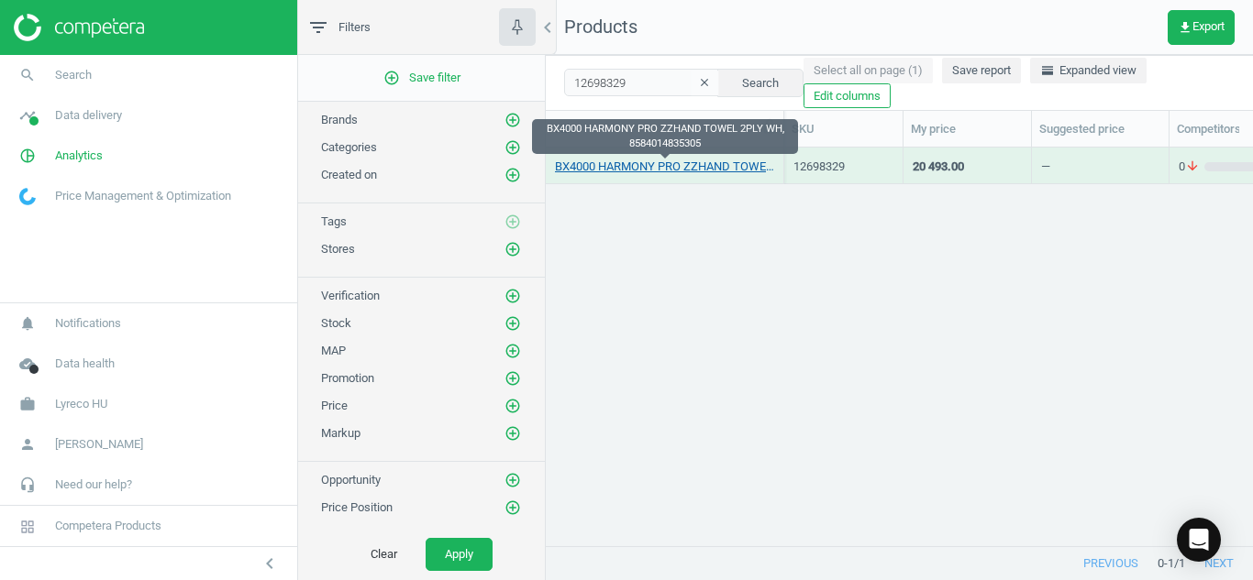
click at [621, 170] on link "BX4000 HARMONY PRO ZZHAND TOWEL 2PLY WH, 8584014835305" at bounding box center [664, 167] width 219 height 17
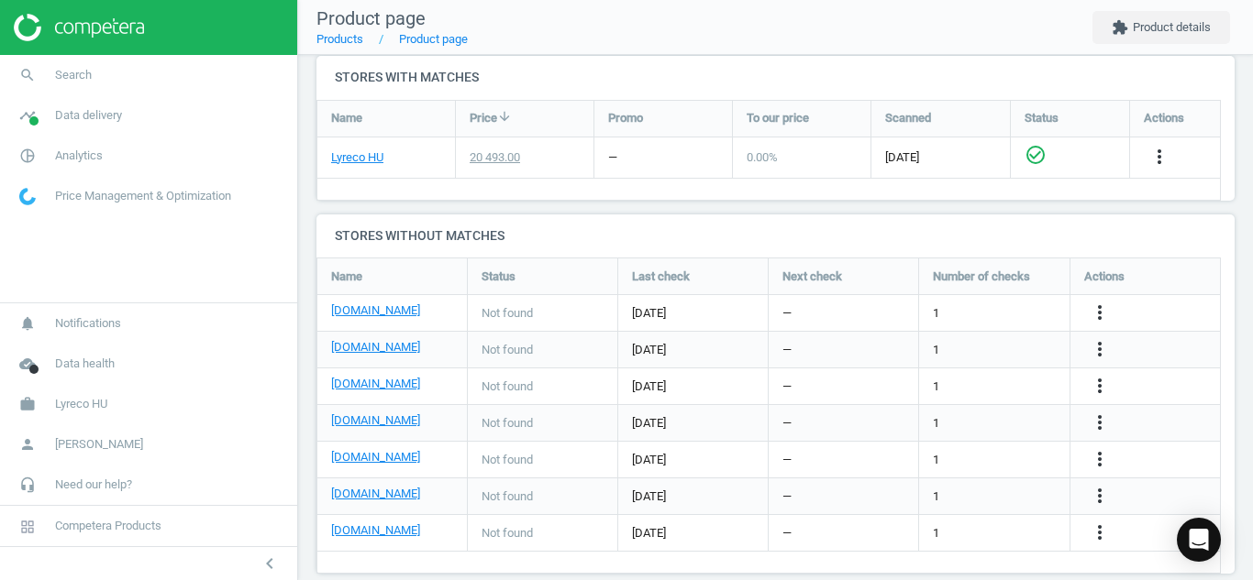
scroll to position [645, 0]
